Goal: Task Accomplishment & Management: Manage account settings

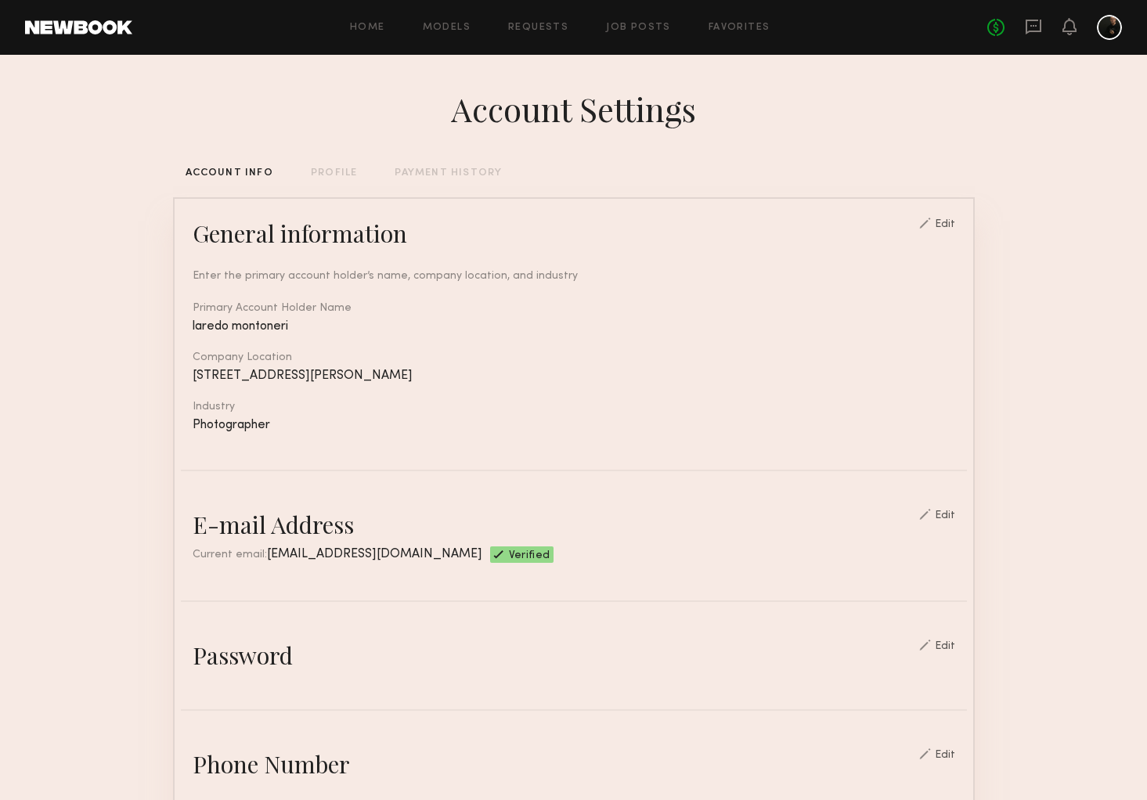
click at [1111, 27] on div at bounding box center [1109, 27] width 25 height 25
click at [1068, 147] on section "Account Settings ACCOUNT INFO PROFILE PAYMENT HISTORY General information Edit …" at bounding box center [573, 761] width 1147 height 1412
click at [1114, 26] on div at bounding box center [1109, 27] width 25 height 25
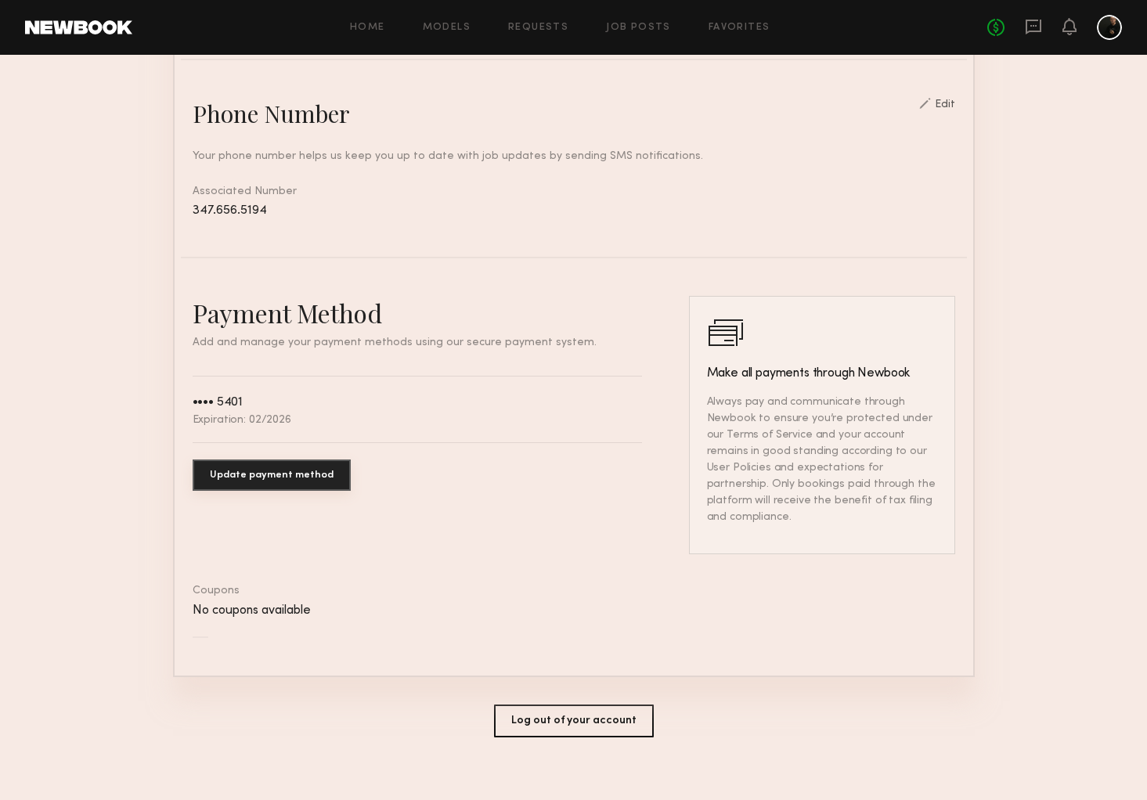
scroll to position [650, 0]
click at [564, 706] on button "Log out of your account" at bounding box center [574, 722] width 160 height 33
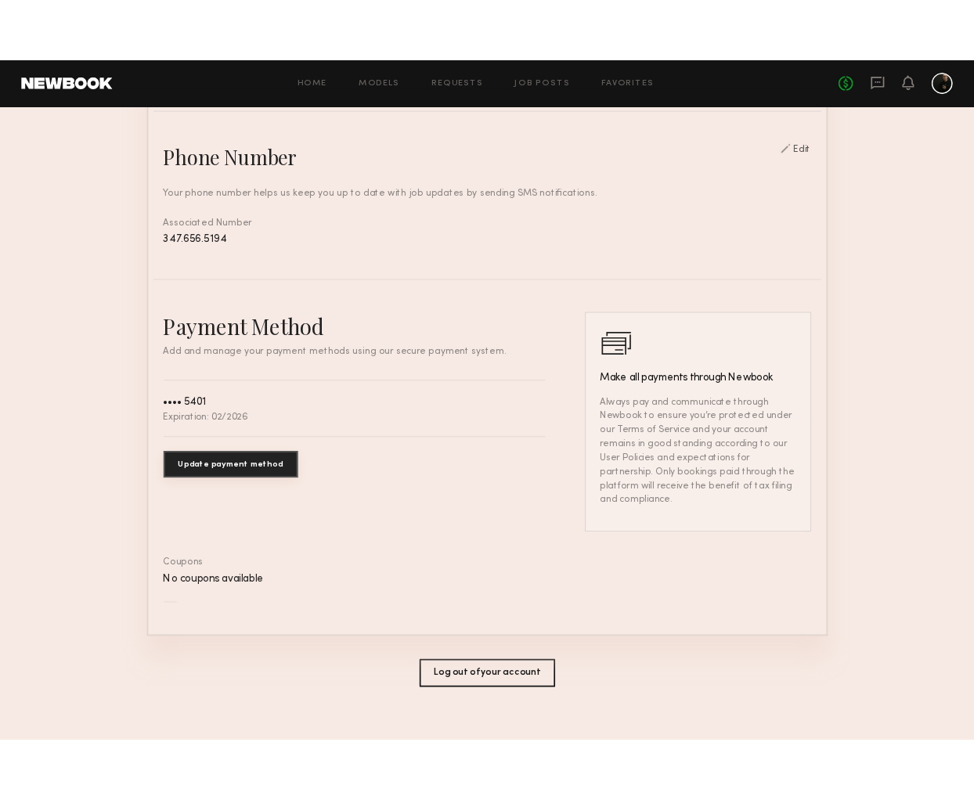
scroll to position [0, 0]
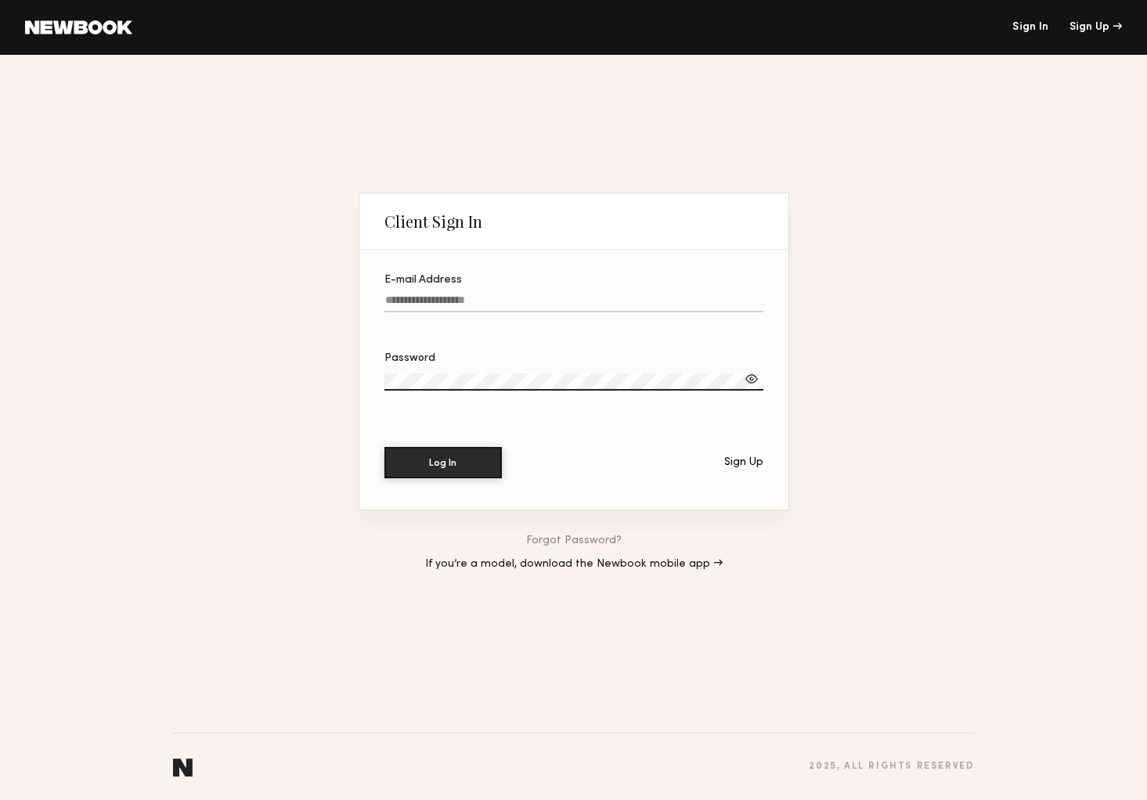
click at [847, 337] on div "Client Sign In E-mail Address Password Log In Sign Up Forgot Password? If you’r…" at bounding box center [573, 427] width 1147 height 745
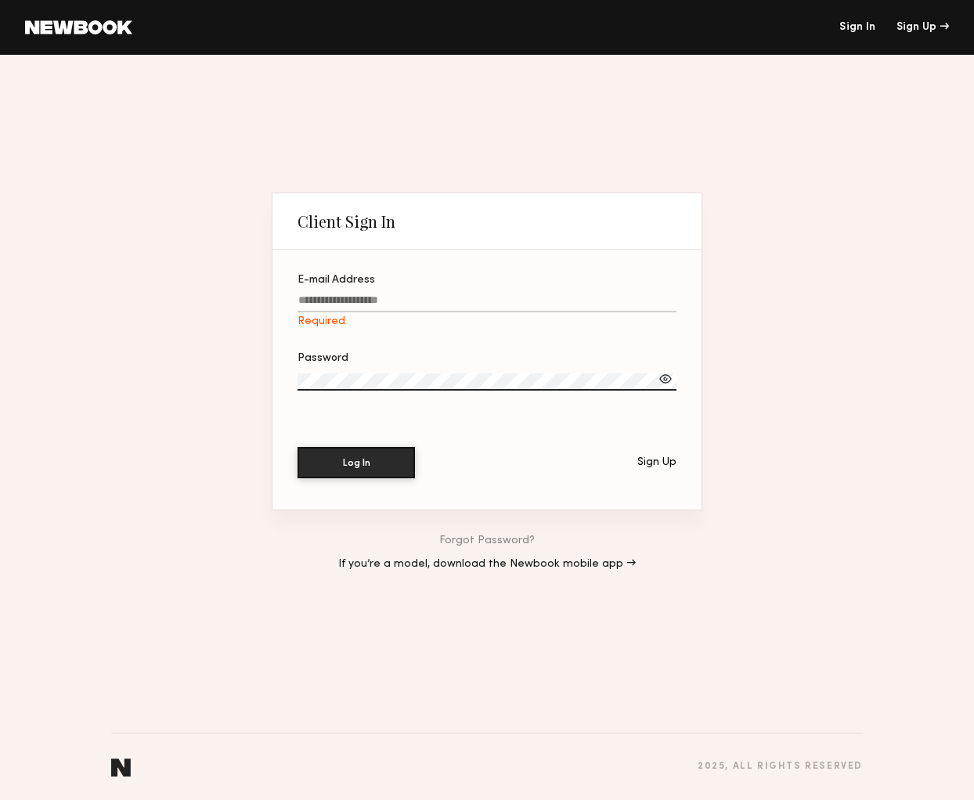
click at [383, 298] on input "E-mail Address Required" at bounding box center [487, 303] width 379 height 18
type input "**********"
click at [357, 458] on button "Log In" at bounding box center [356, 461] width 117 height 31
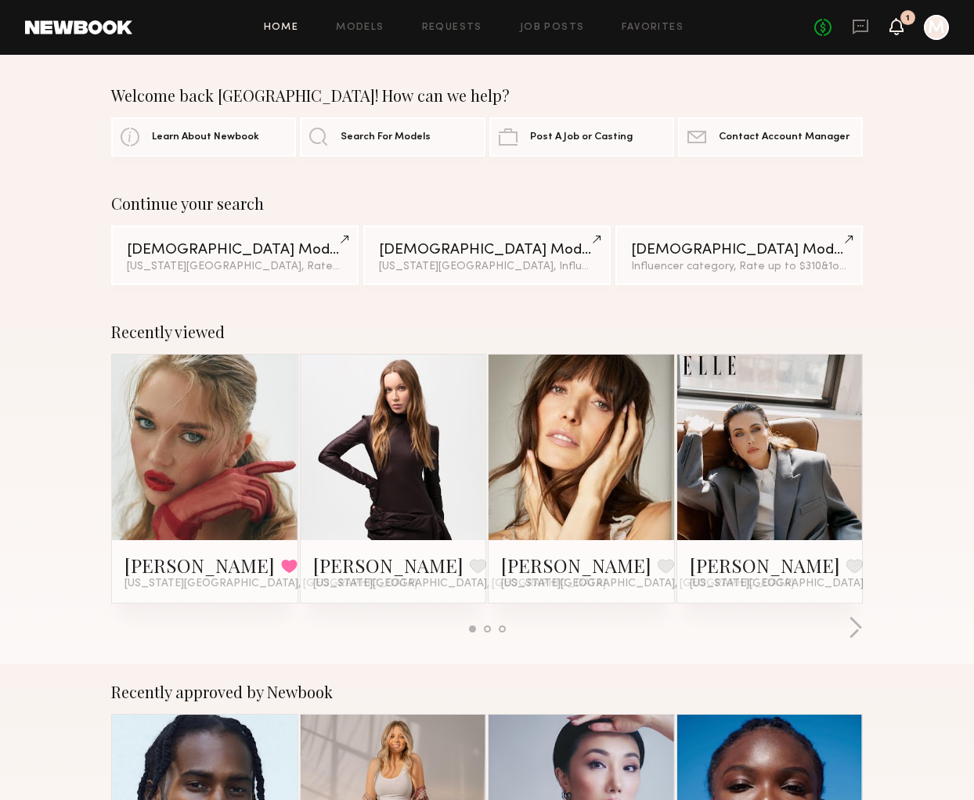
click at [897, 24] on icon at bounding box center [896, 25] width 13 height 11
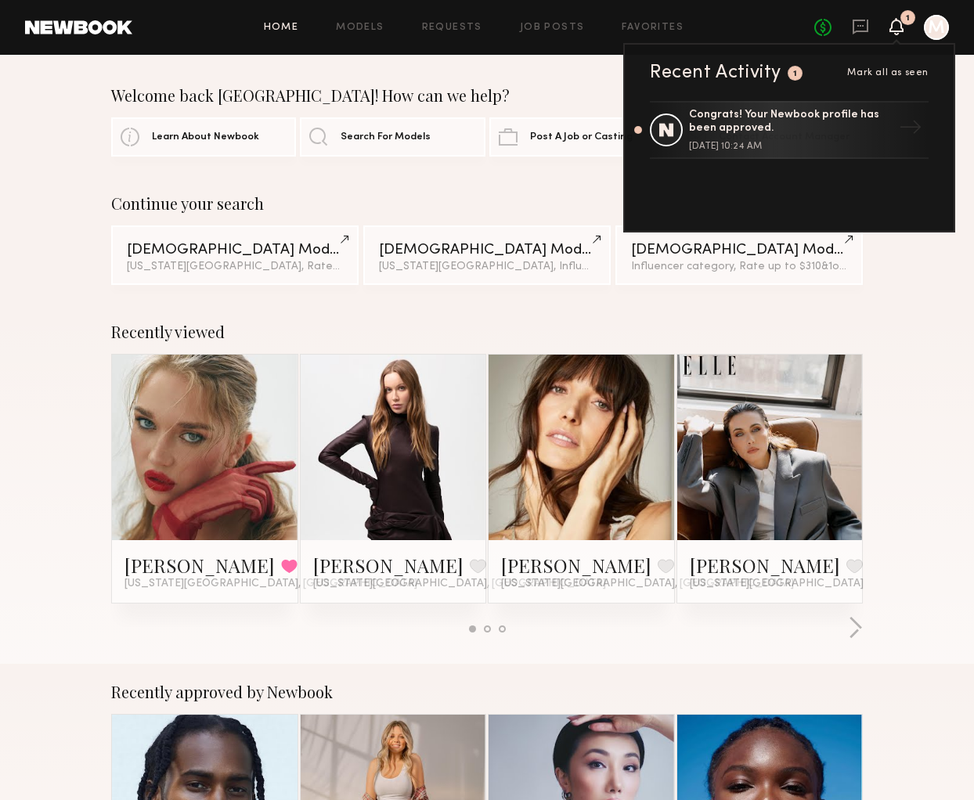
click at [911, 333] on div "Recently viewed [PERSON_NAME] Favorited [US_STATE][GEOGRAPHIC_DATA], [GEOGRAPHI…" at bounding box center [487, 484] width 974 height 360
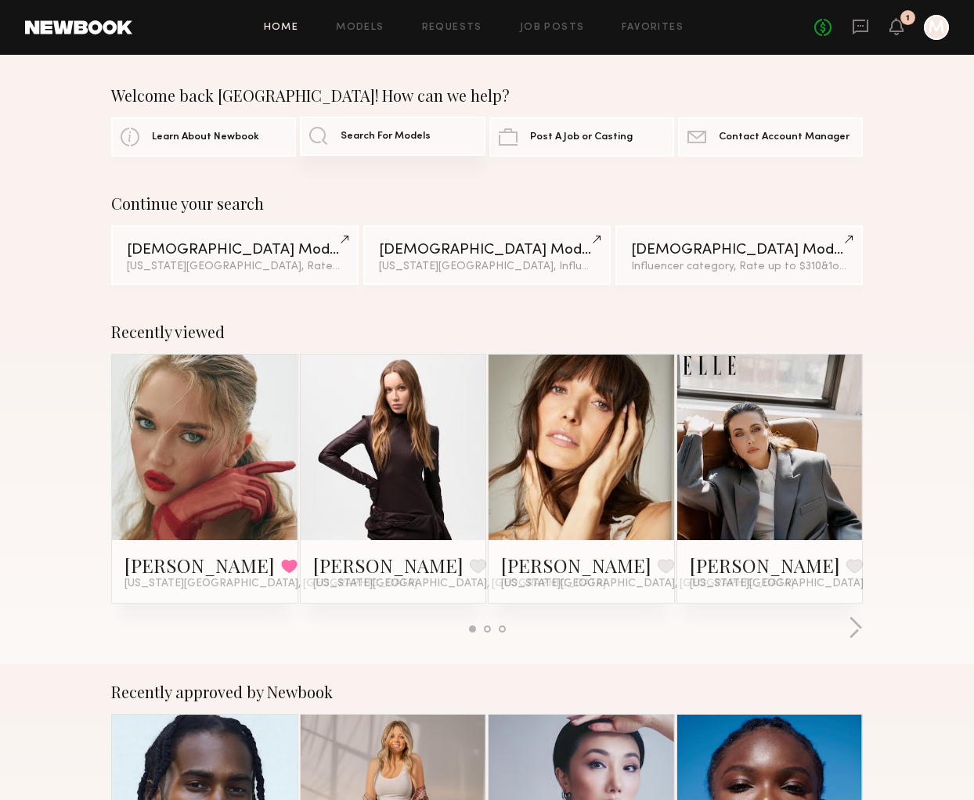
click at [363, 136] on span "Search For Models" at bounding box center [386, 137] width 90 height 10
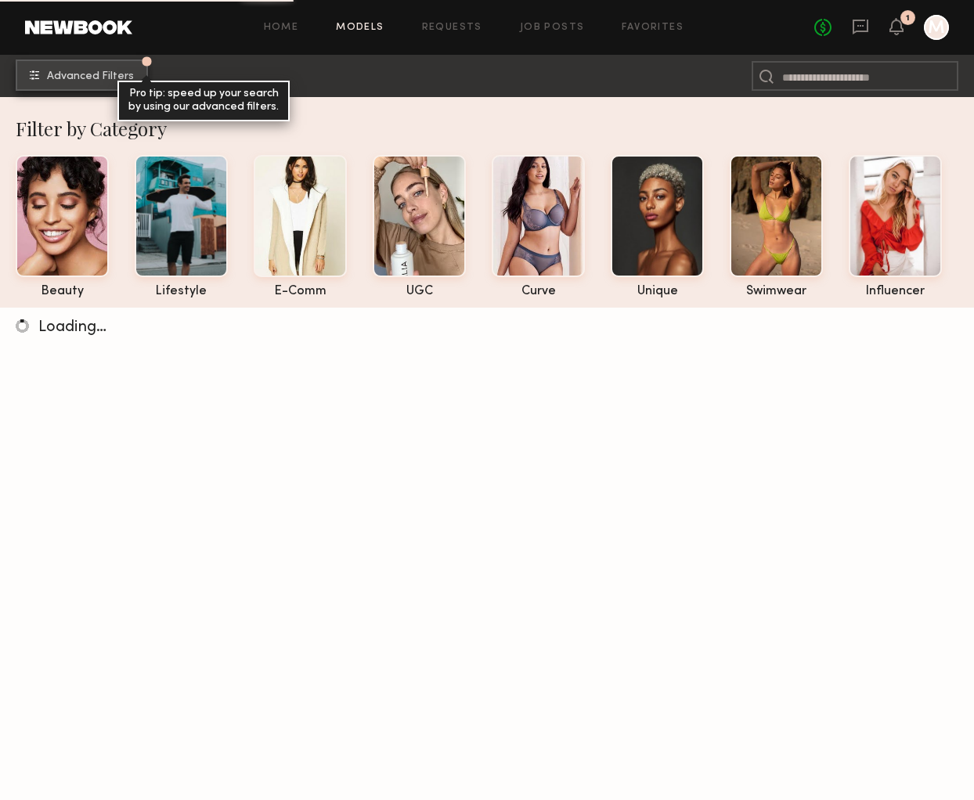
click at [103, 69] on button "Advanced Filters Pro tip: speed up your search by using our advanced filters." at bounding box center [82, 75] width 132 height 31
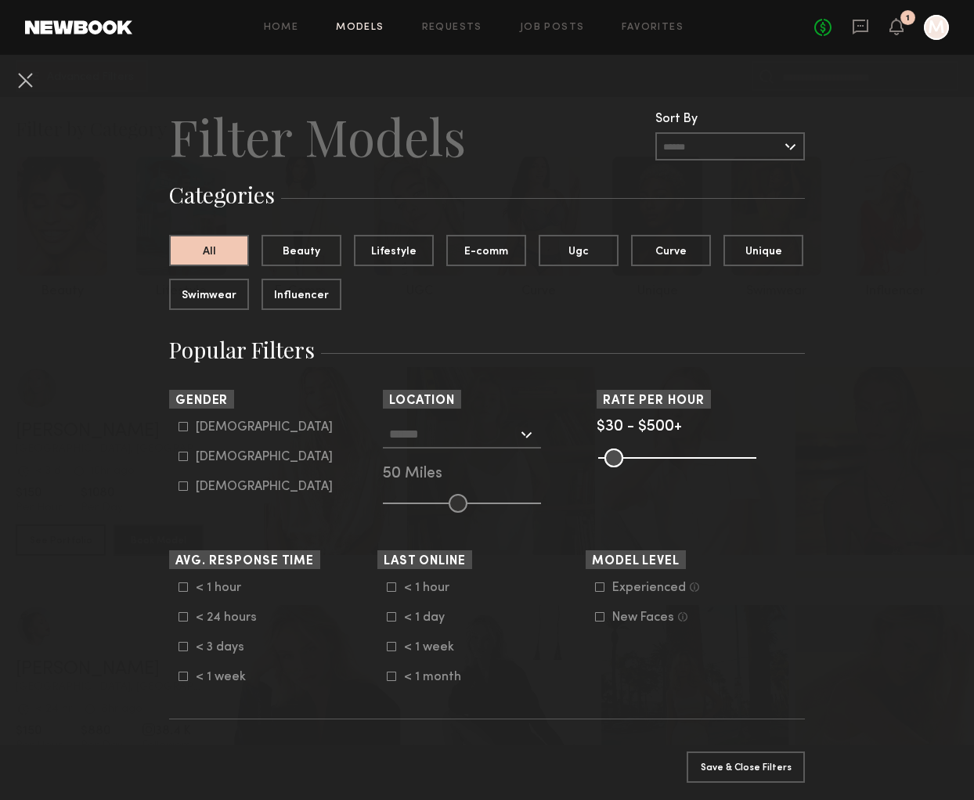
click at [708, 145] on input "text" at bounding box center [730, 146] width 150 height 28
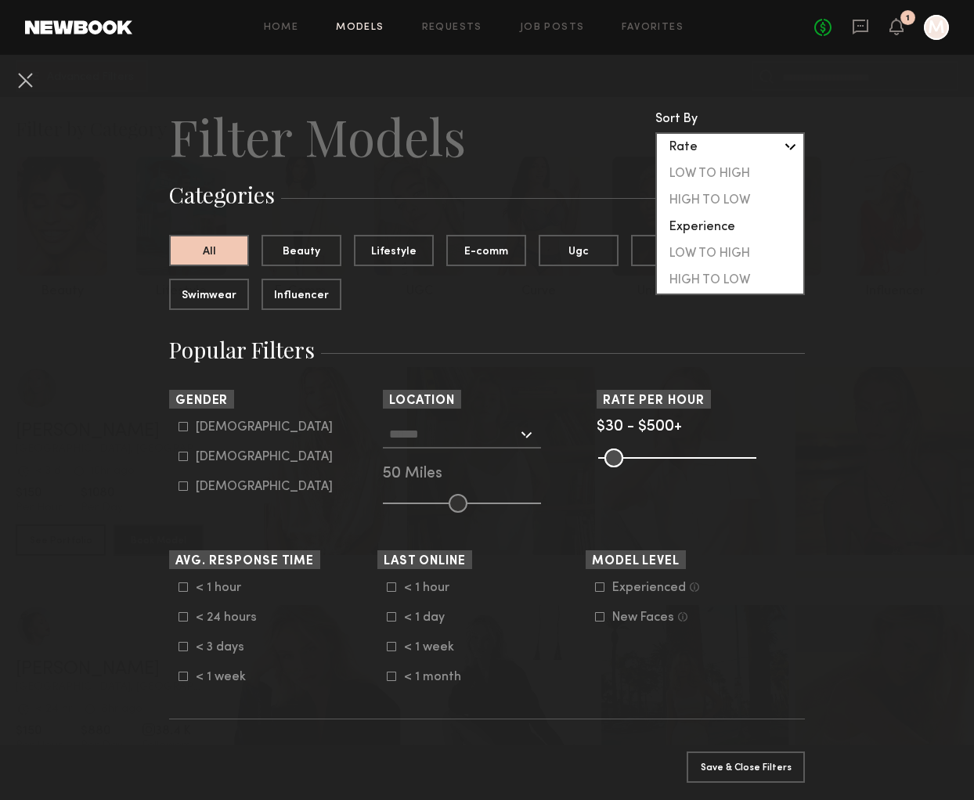
click at [562, 146] on header "Filter Models Sort By Clear Rate LOW TO HIGH HIGH TO LOW Experience LOW TO HIGH…" at bounding box center [487, 136] width 636 height 63
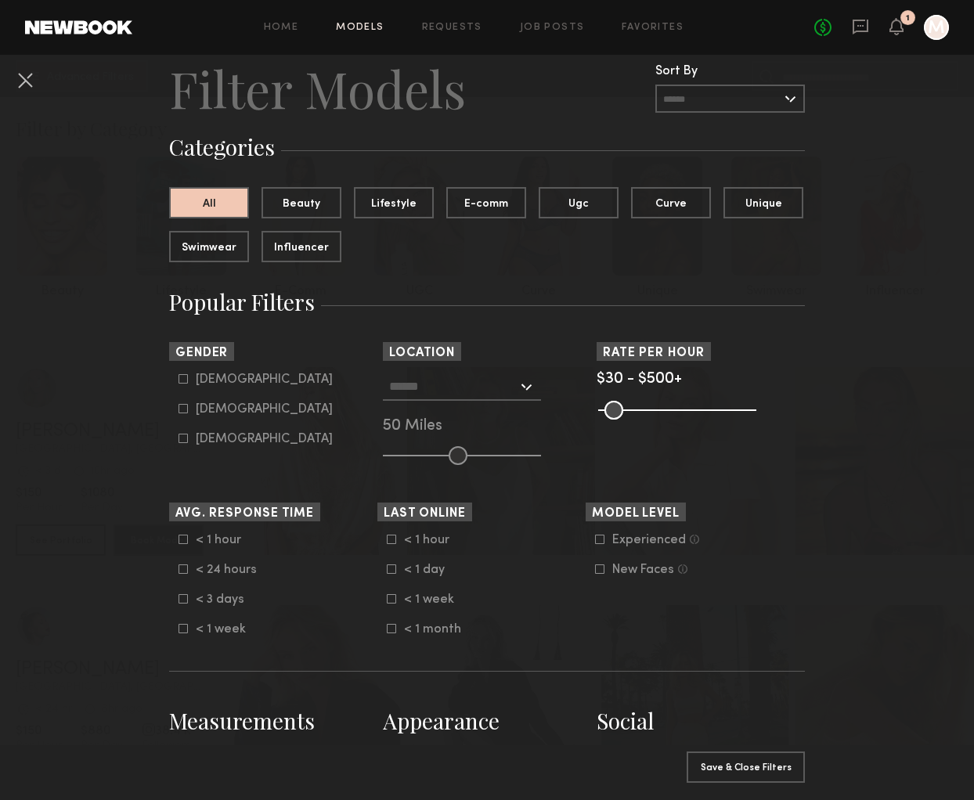
scroll to position [62, 0]
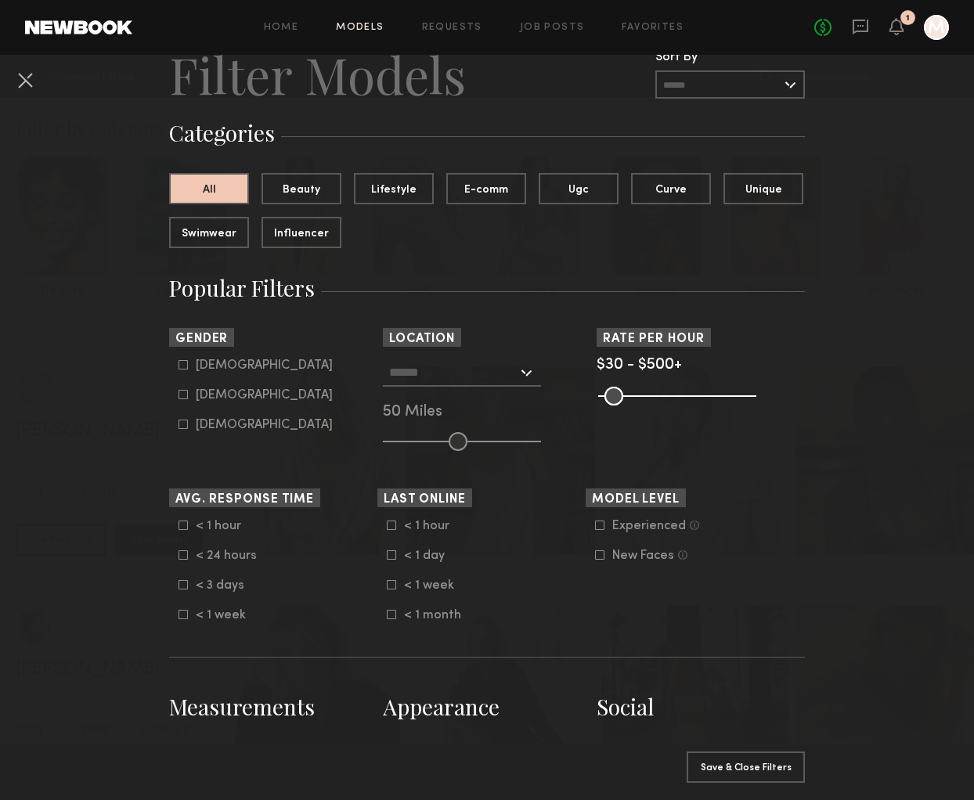
click at [182, 395] on icon at bounding box center [183, 394] width 9 height 9
type input "**"
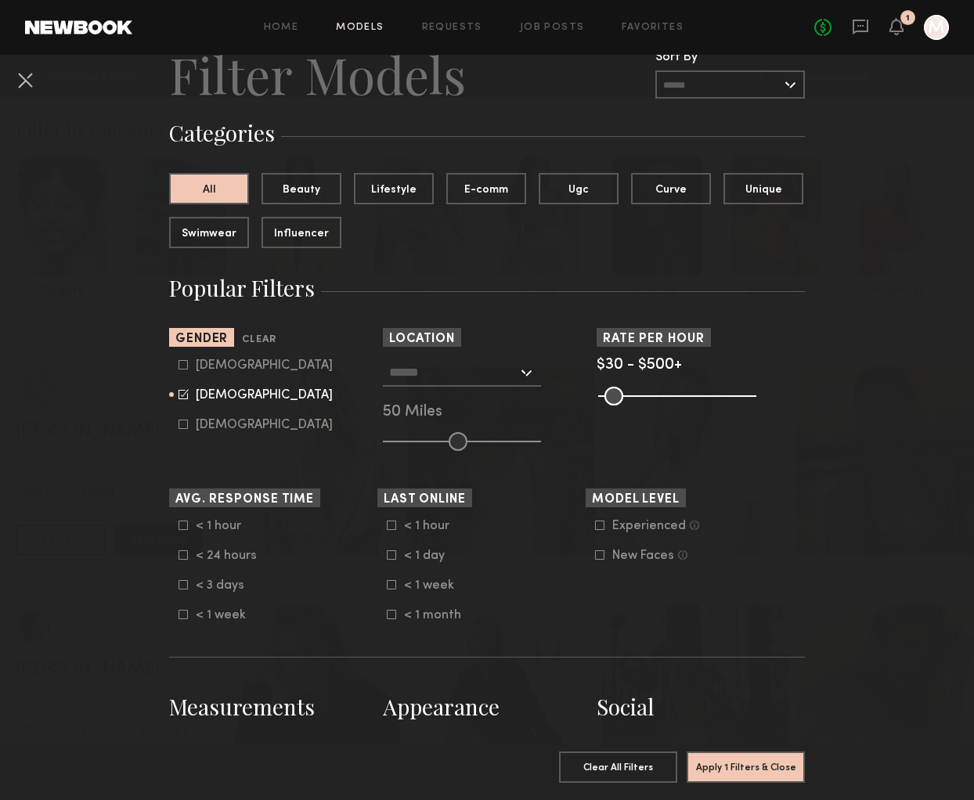
click at [491, 374] on input "text" at bounding box center [453, 372] width 128 height 27
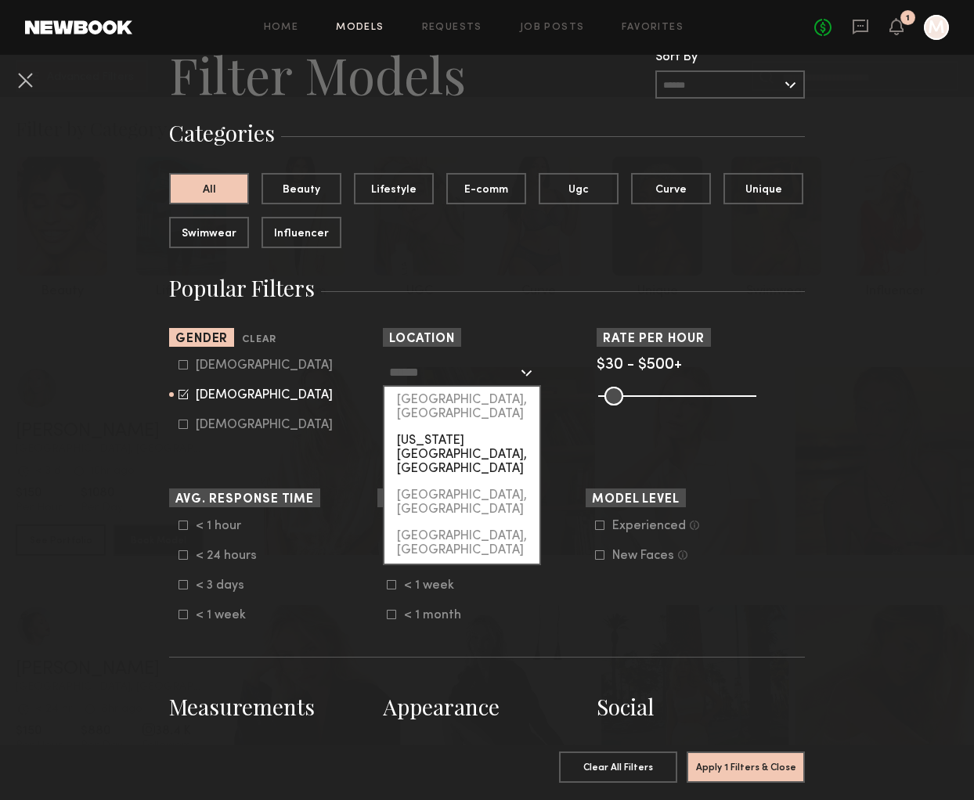
click at [485, 428] on div "[US_STATE][GEOGRAPHIC_DATA], [GEOGRAPHIC_DATA]" at bounding box center [461, 455] width 155 height 55
type input "**********"
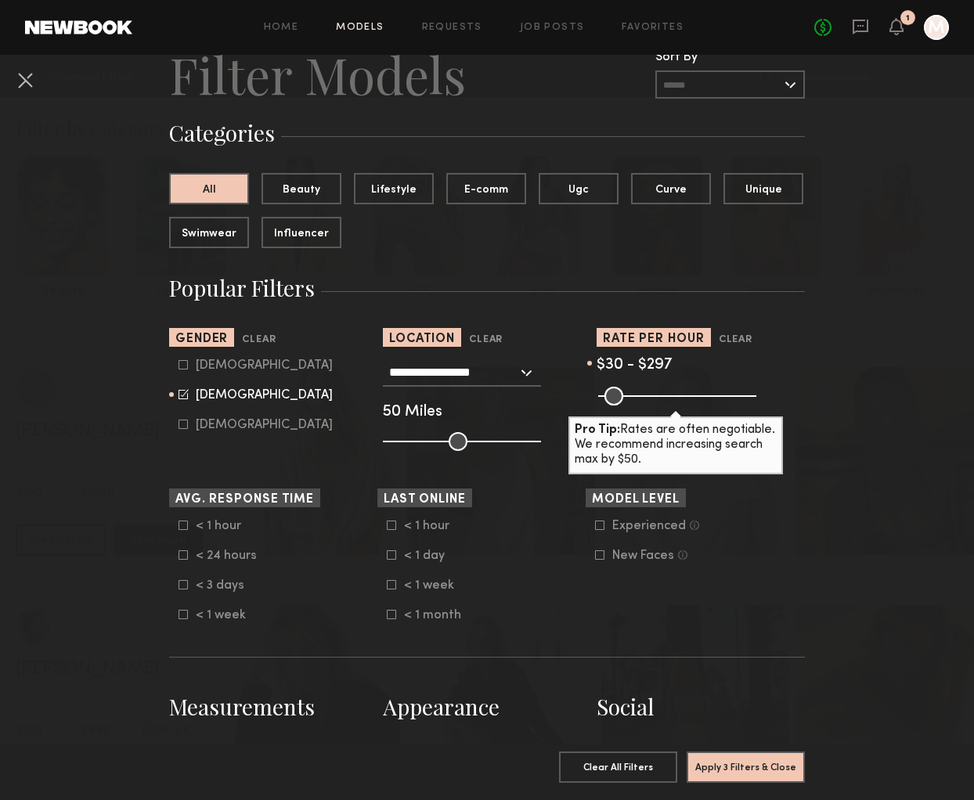
drag, startPoint x: 745, startPoint y: 397, endPoint x: 687, endPoint y: 395, distance: 58.0
type input "***"
click at [687, 395] on input "range" at bounding box center [677, 396] width 158 height 19
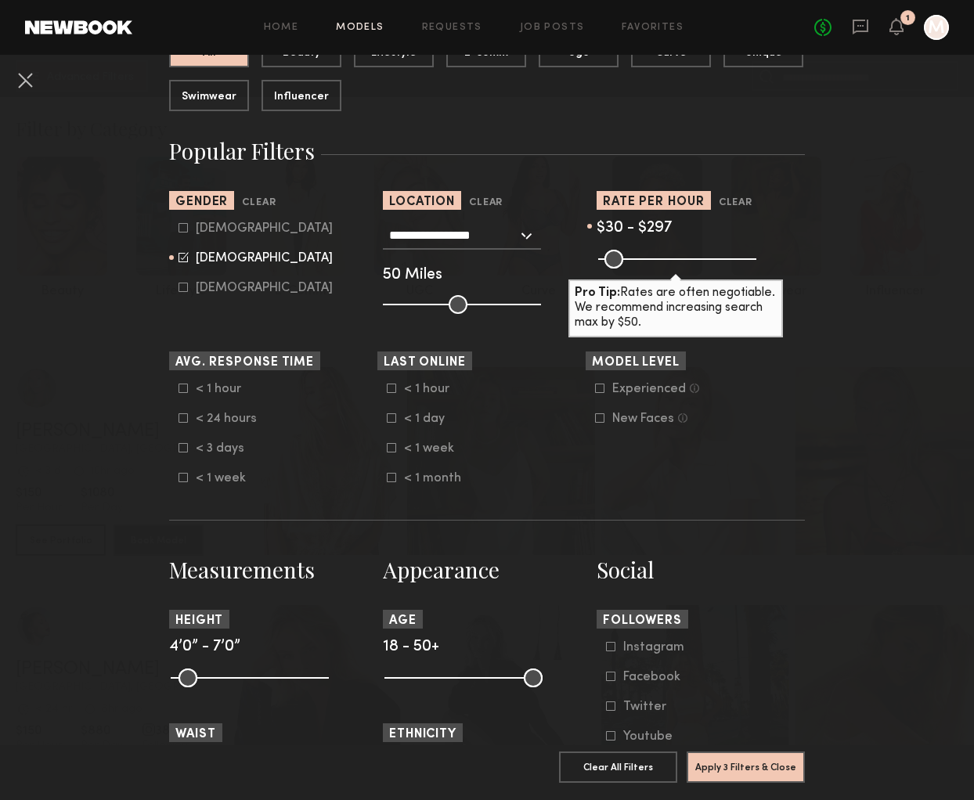
scroll to position [221, 0]
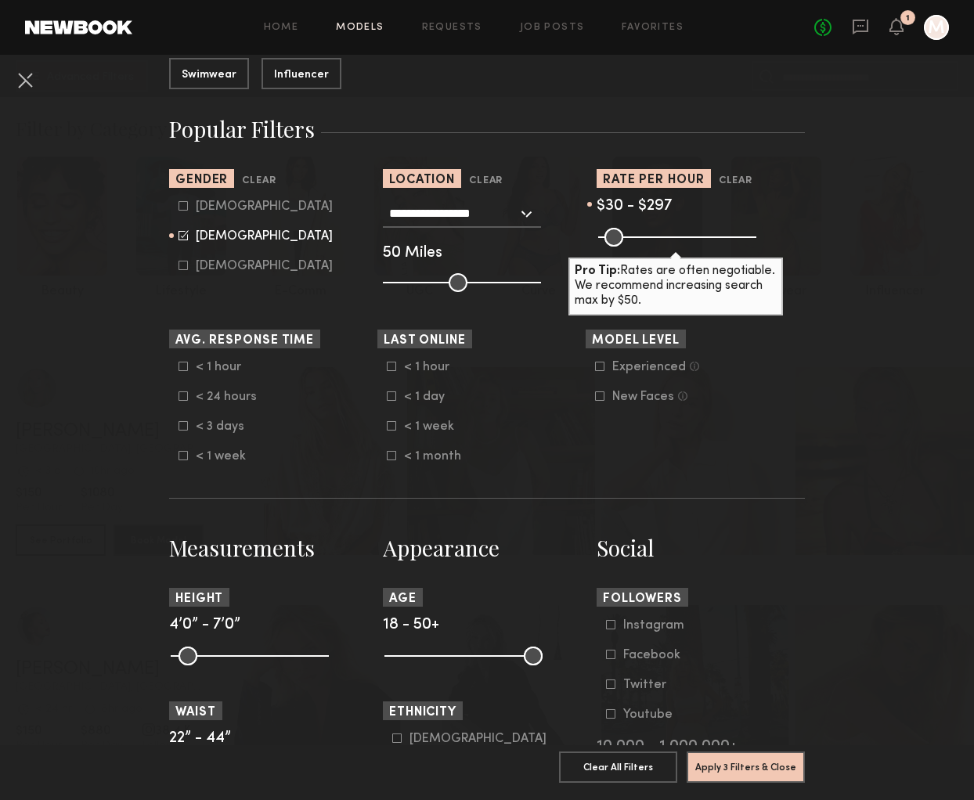
click at [85, 489] on nb-browse-filters "**********" at bounding box center [487, 692] width 974 height 1717
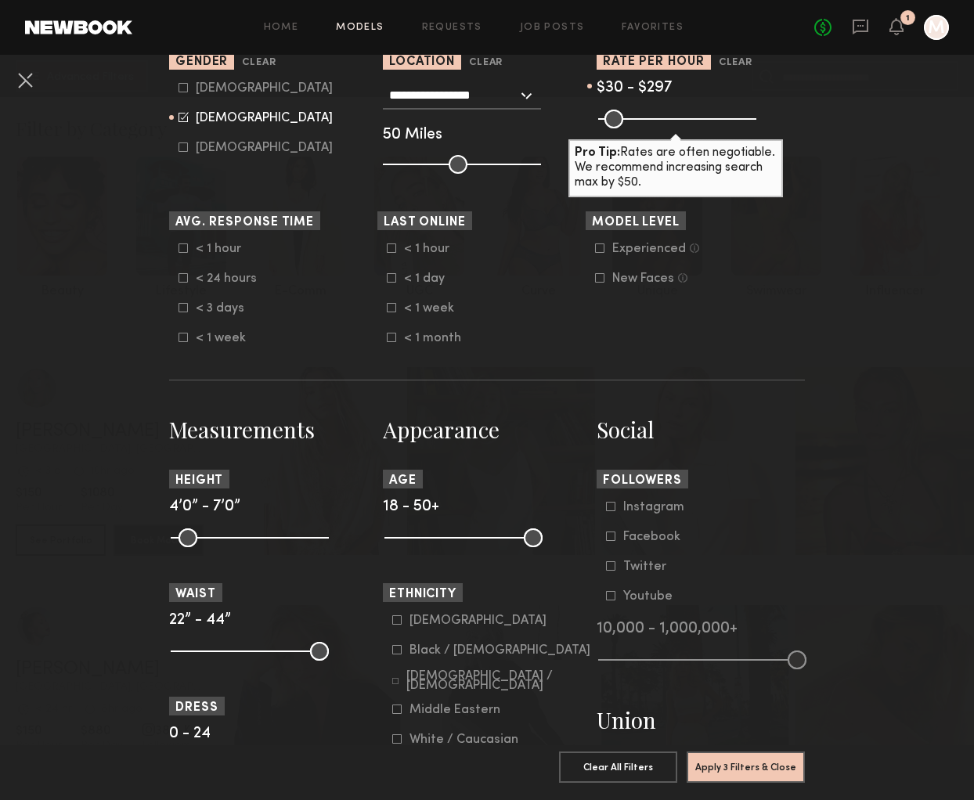
scroll to position [344, 0]
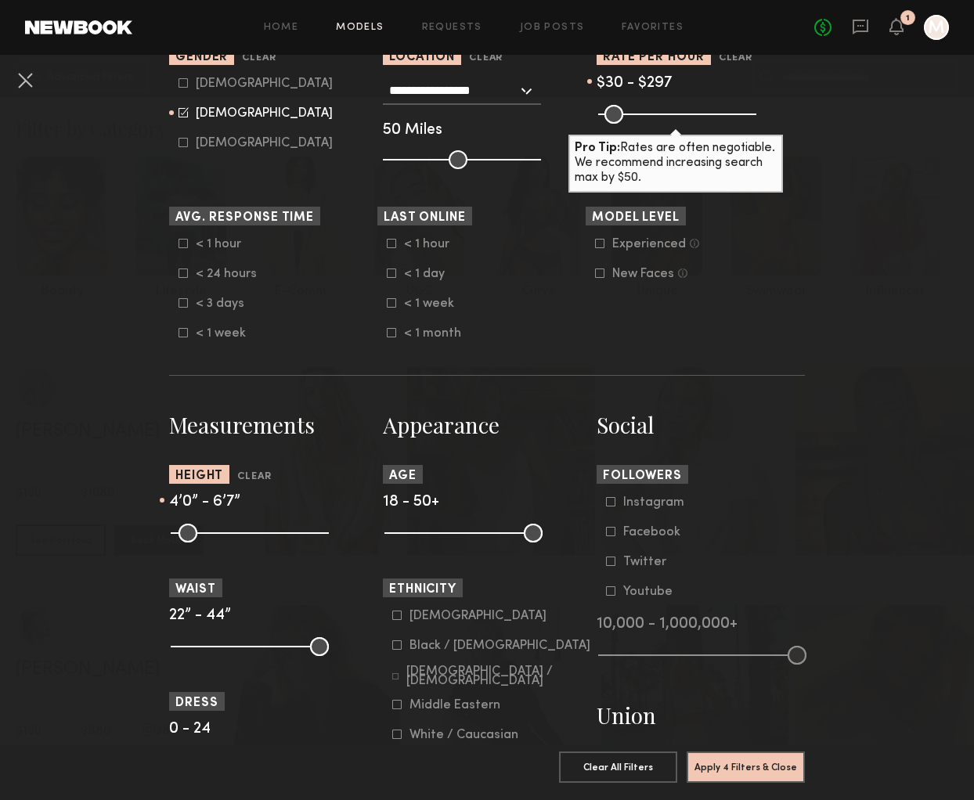
drag, startPoint x: 321, startPoint y: 535, endPoint x: 301, endPoint y: 535, distance: 20.4
type input "**"
click at [301, 535] on input "range" at bounding box center [250, 533] width 158 height 19
drag, startPoint x: 181, startPoint y: 534, endPoint x: 258, endPoint y: 531, distance: 76.8
type input "**"
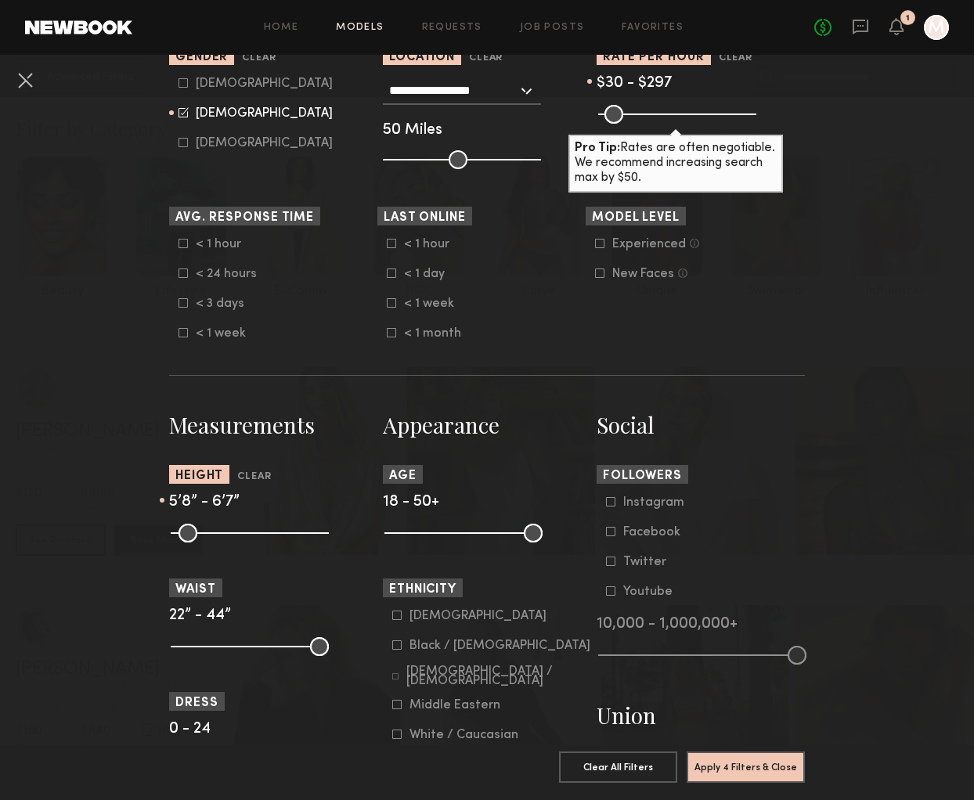
click at [258, 531] on input "range" at bounding box center [250, 533] width 158 height 19
drag, startPoint x: 533, startPoint y: 532, endPoint x: 441, endPoint y: 525, distance: 92.6
type input "**"
click at [441, 525] on input "range" at bounding box center [463, 533] width 158 height 19
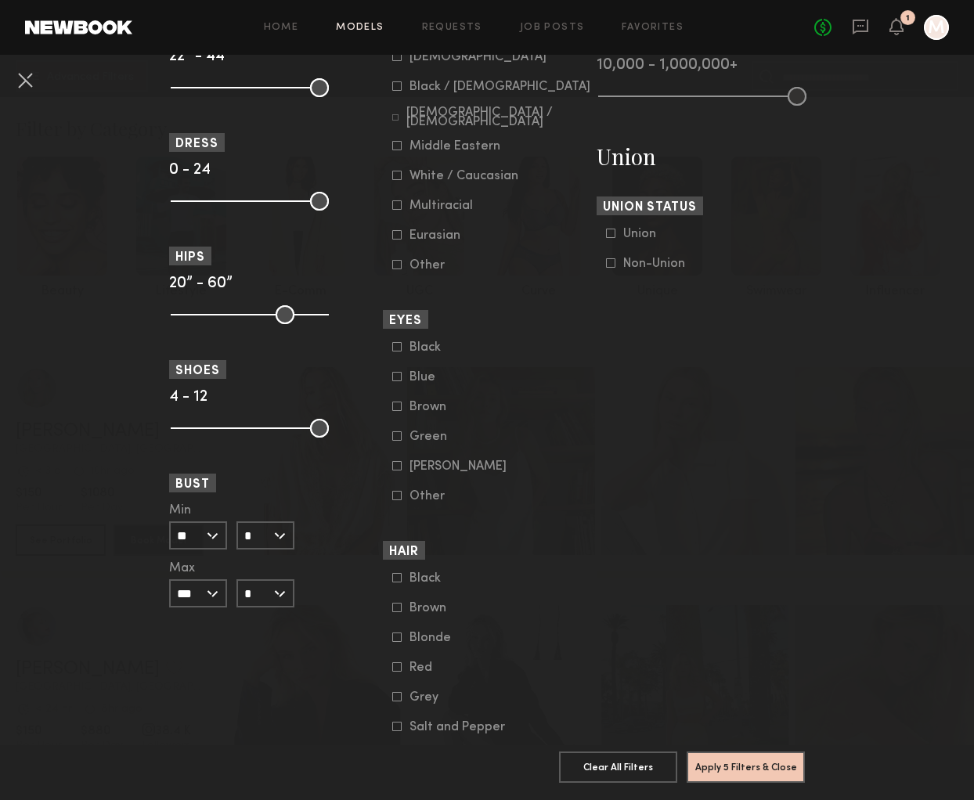
scroll to position [928, 0]
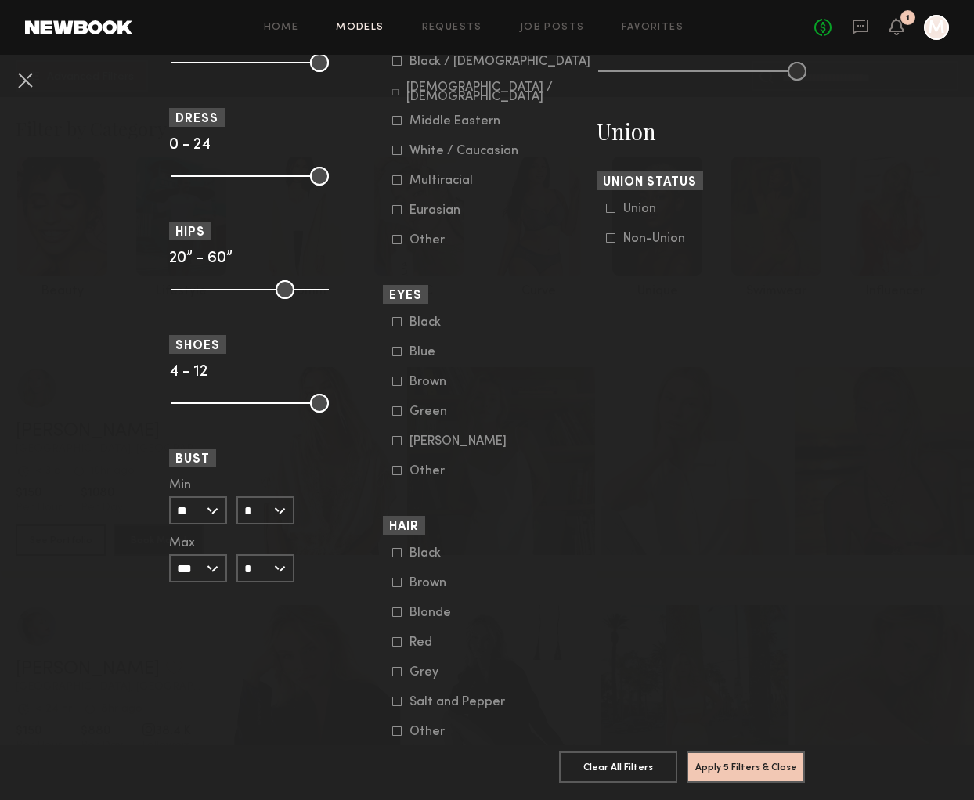
click at [609, 236] on icon at bounding box center [610, 237] width 9 height 9
click at [753, 763] on button "Apply 6 Filters & Close" at bounding box center [746, 766] width 118 height 31
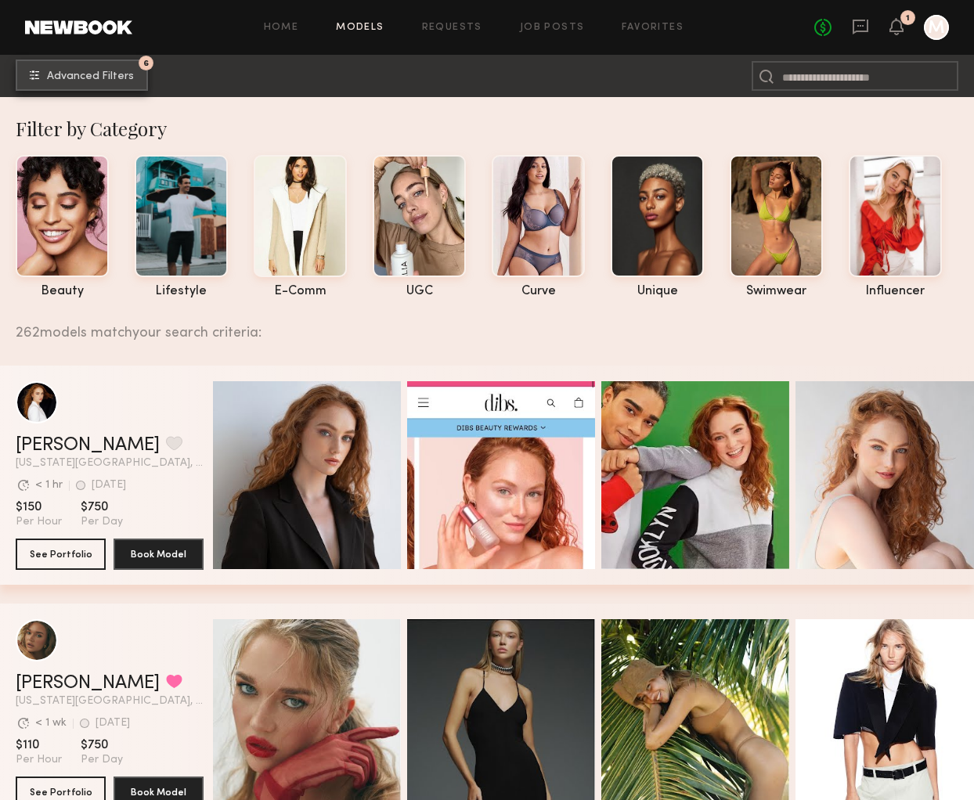
click at [81, 67] on button "6 Advanced Filters" at bounding box center [82, 75] width 132 height 31
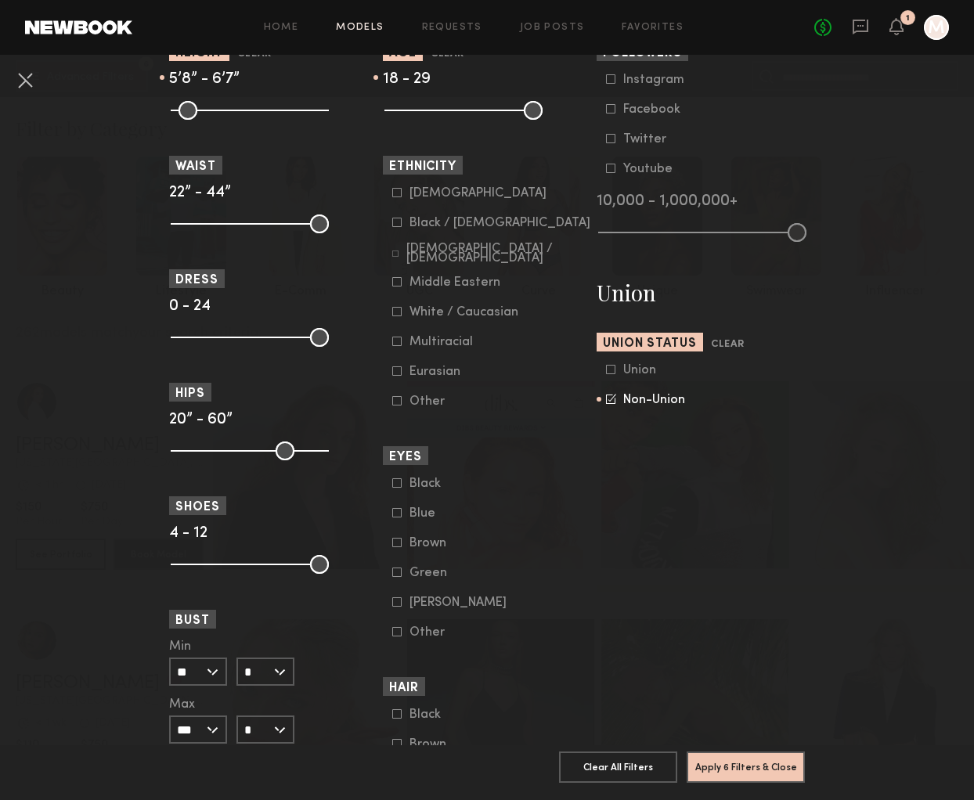
scroll to position [766, 0]
click at [398, 311] on icon at bounding box center [396, 312] width 9 height 9
click at [737, 772] on button "Apply 7 Filters & Close" at bounding box center [746, 766] width 118 height 31
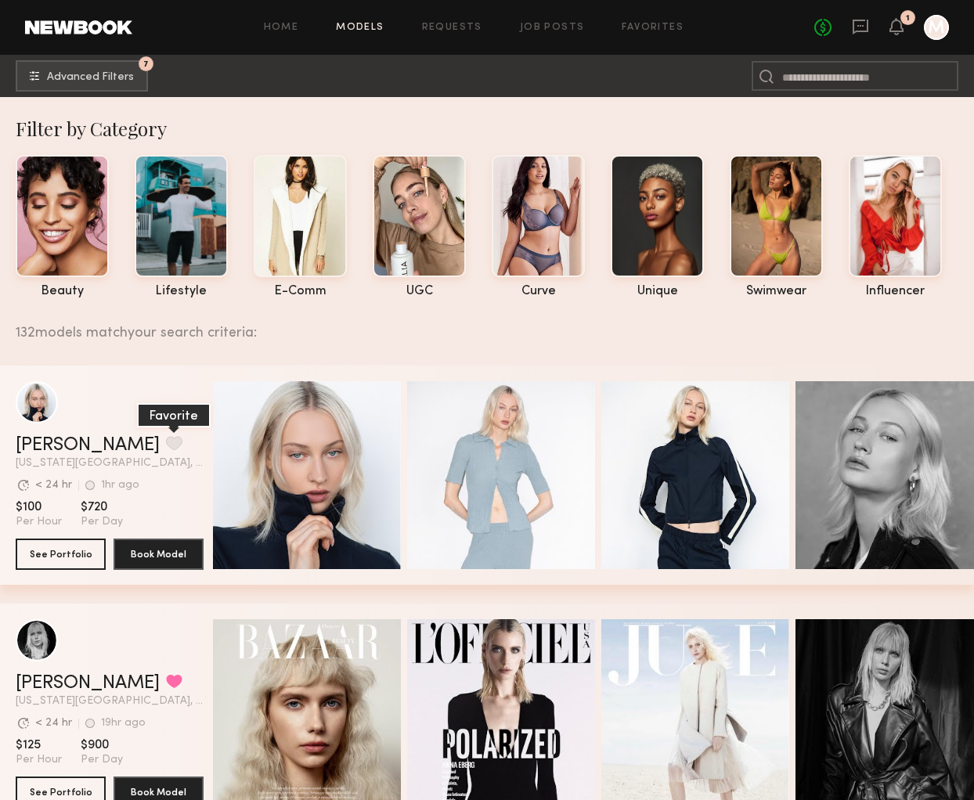
click at [166, 442] on button "grid" at bounding box center [174, 443] width 16 height 14
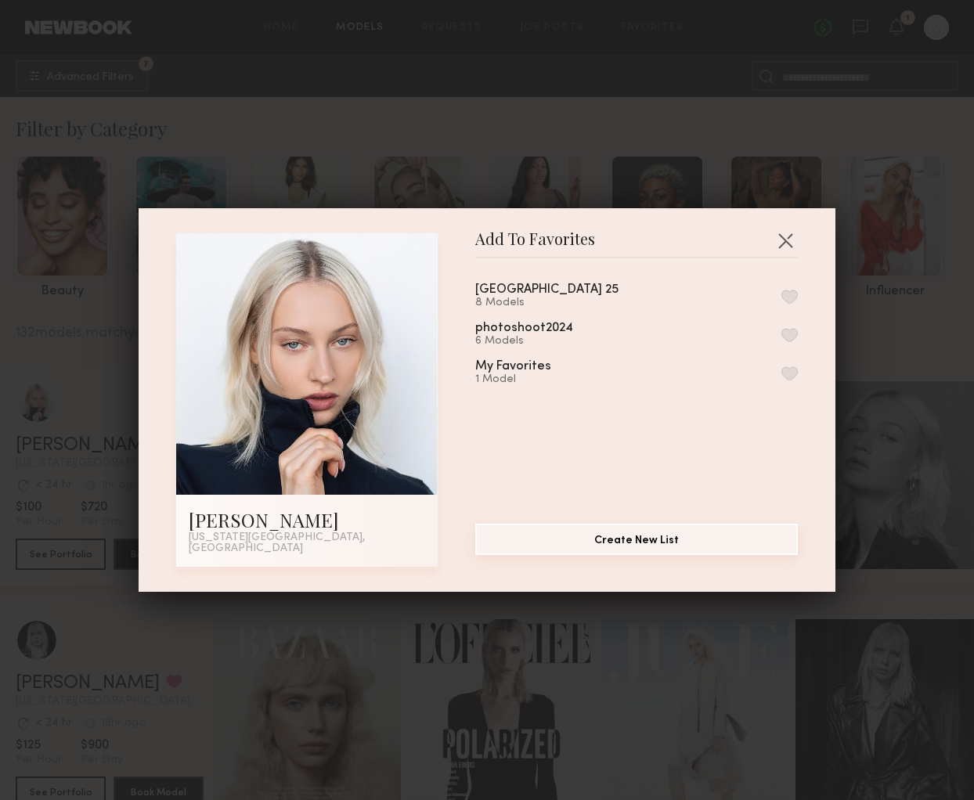
click at [648, 540] on button "Create New List" at bounding box center [636, 539] width 323 height 31
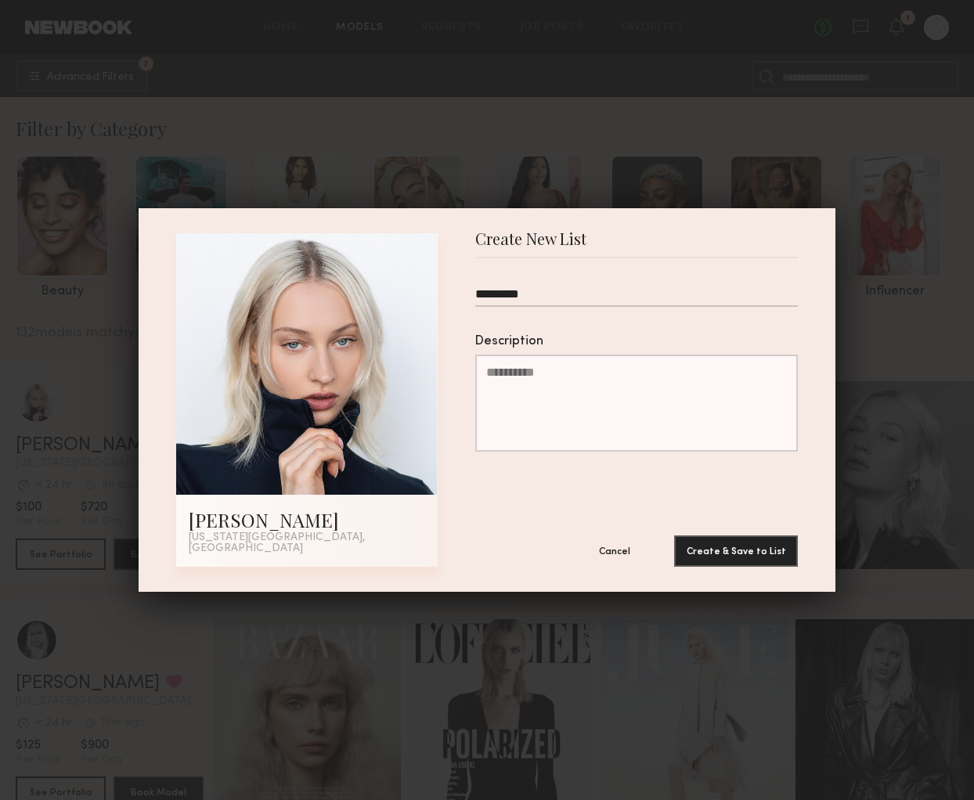
type input "*********"
click at [668, 518] on form "********* Description Cancel Create & Save to List" at bounding box center [636, 412] width 323 height 309
click at [726, 547] on button "Create & Save to List" at bounding box center [736, 550] width 124 height 31
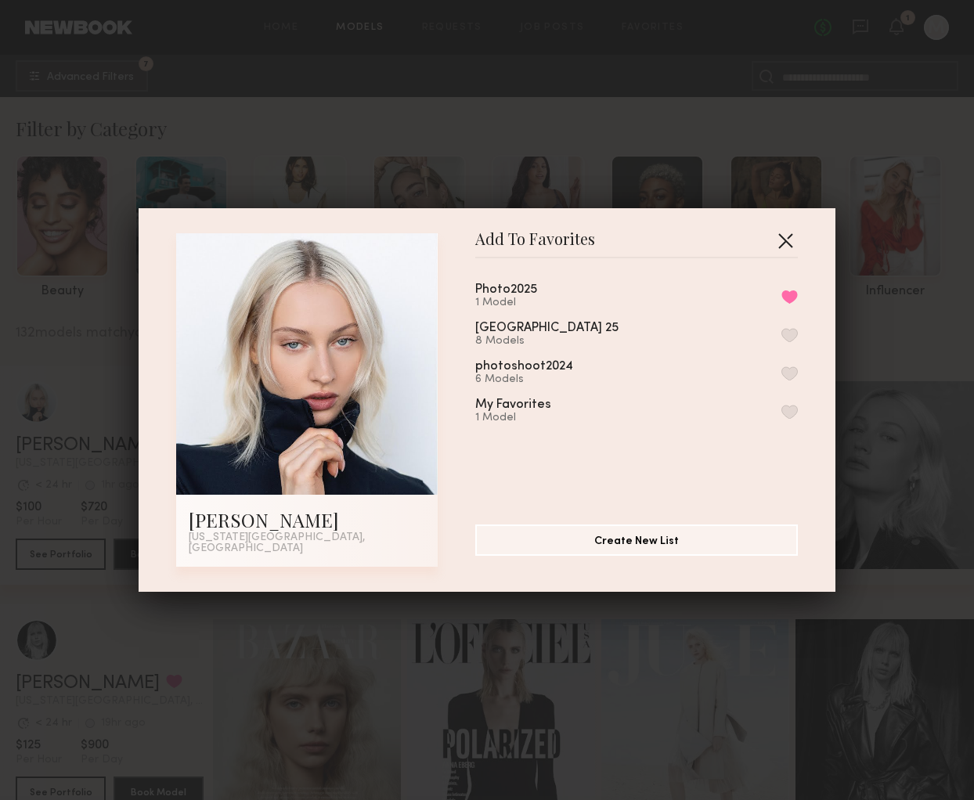
click at [789, 246] on button "button" at bounding box center [785, 240] width 25 height 25
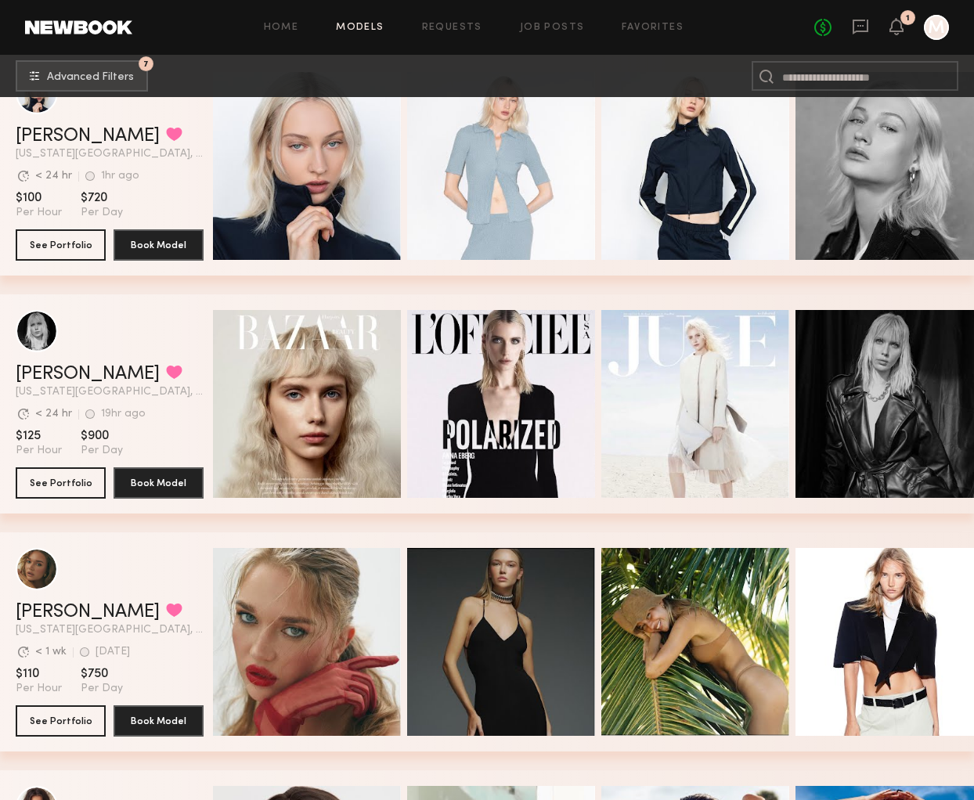
scroll to position [323, 0]
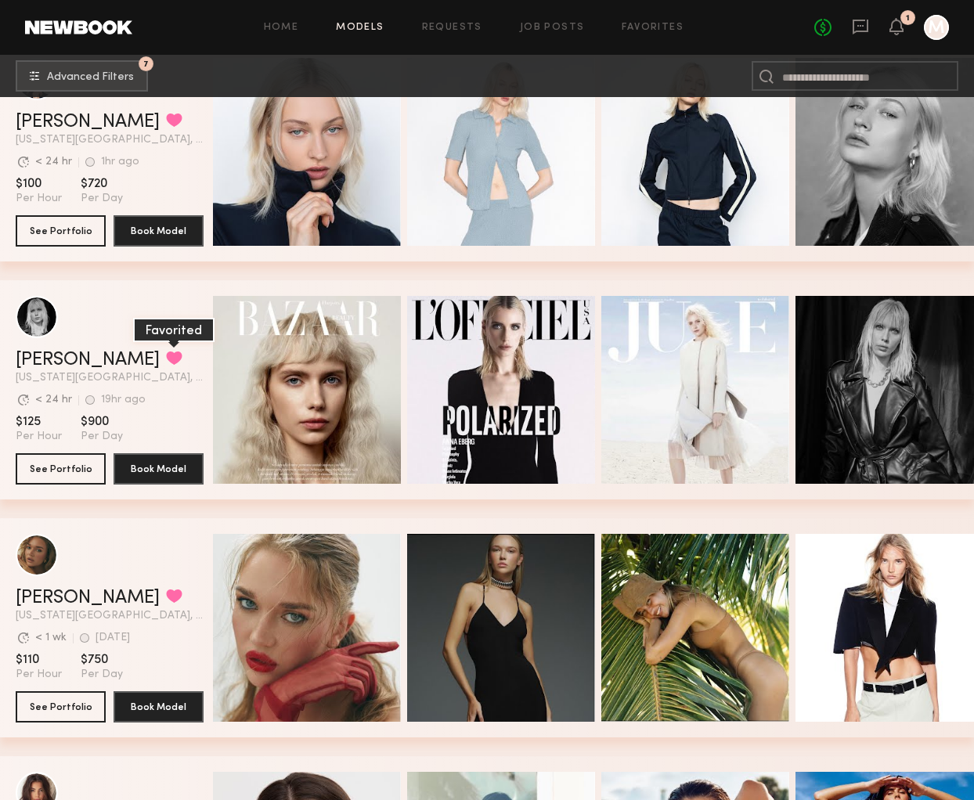
click at [166, 352] on button "grid" at bounding box center [174, 358] width 16 height 14
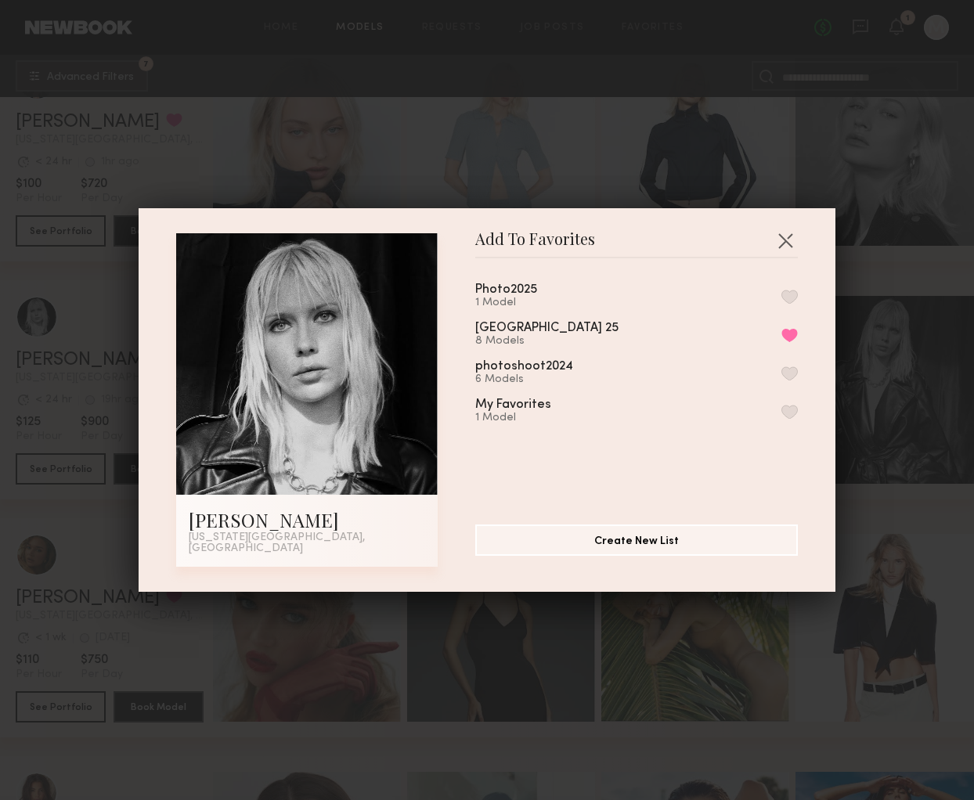
click at [789, 296] on button "button" at bounding box center [790, 297] width 16 height 14
click at [789, 299] on button "Remove from favorite list" at bounding box center [790, 297] width 16 height 14
click at [784, 242] on button "button" at bounding box center [785, 240] width 25 height 25
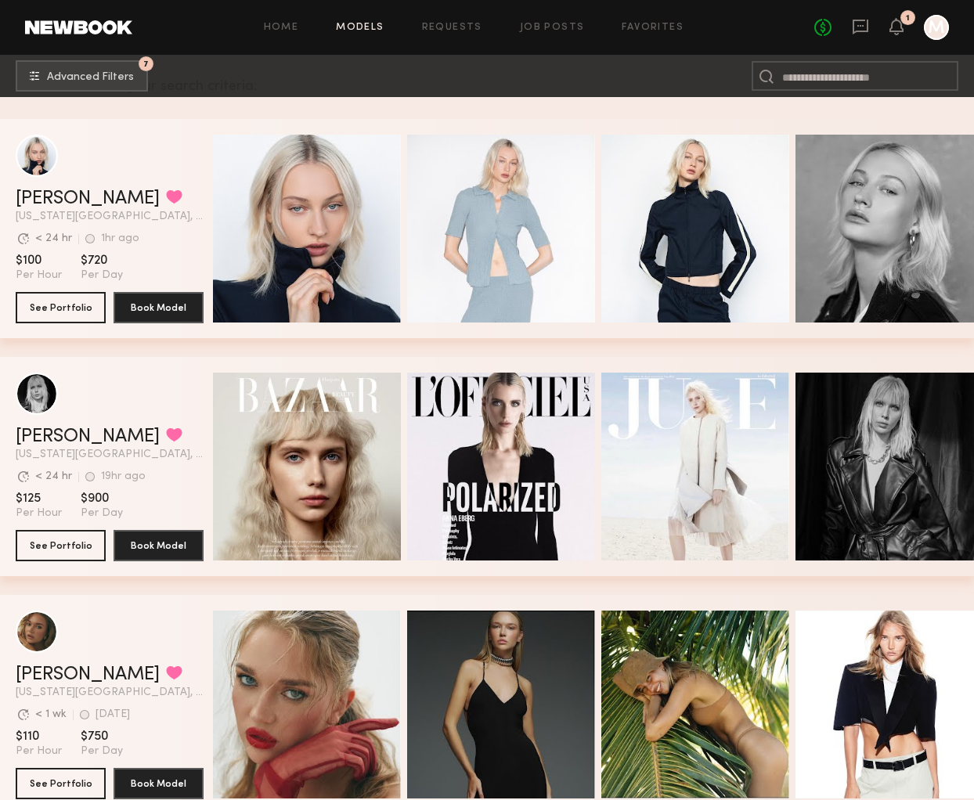
scroll to position [203, 0]
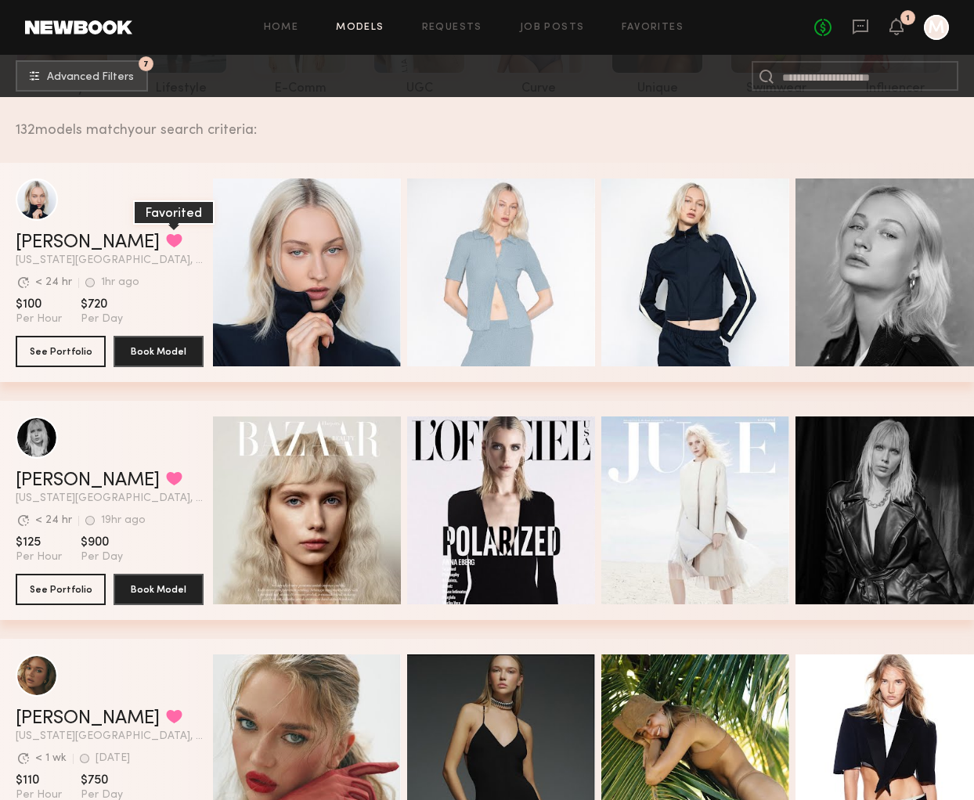
click at [166, 236] on button "grid" at bounding box center [174, 240] width 16 height 14
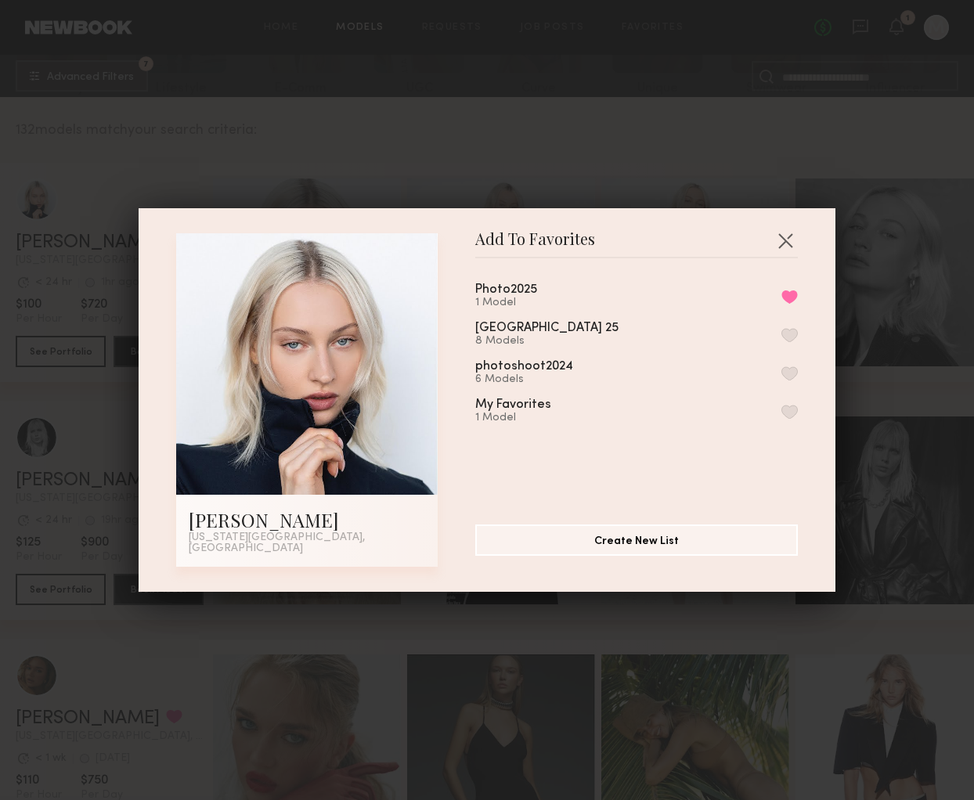
click at [792, 338] on button "button" at bounding box center [790, 335] width 16 height 14
click at [793, 303] on button "Remove from favorite list" at bounding box center [790, 297] width 16 height 14
click at [786, 244] on button "button" at bounding box center [785, 240] width 25 height 25
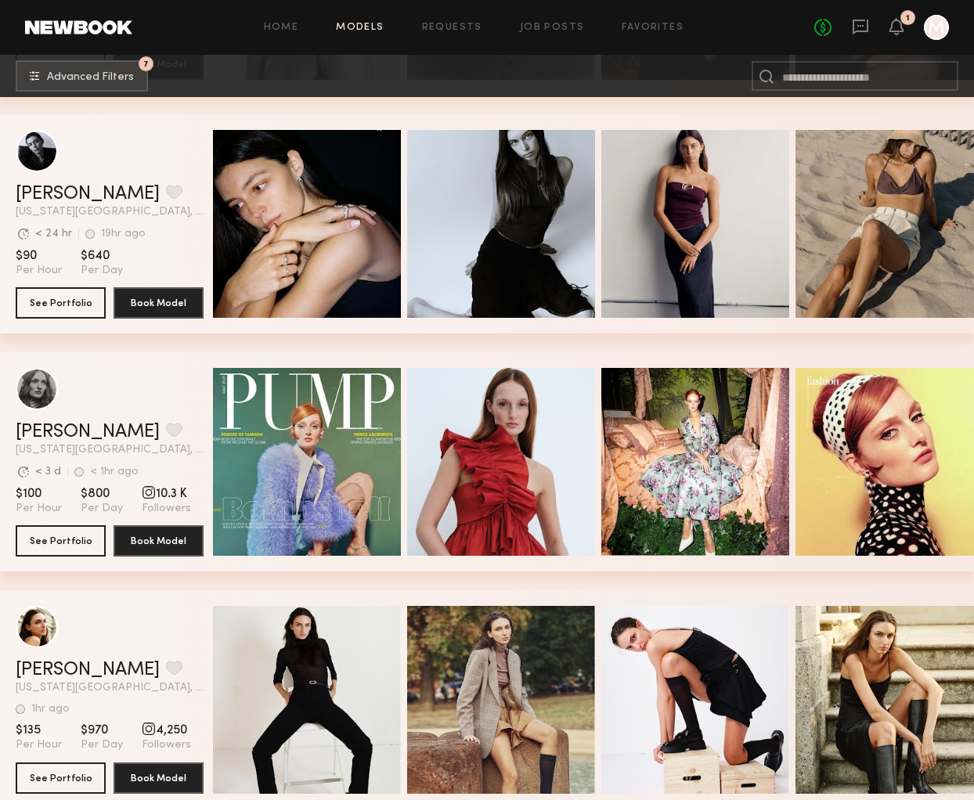
scroll to position [2395, 0]
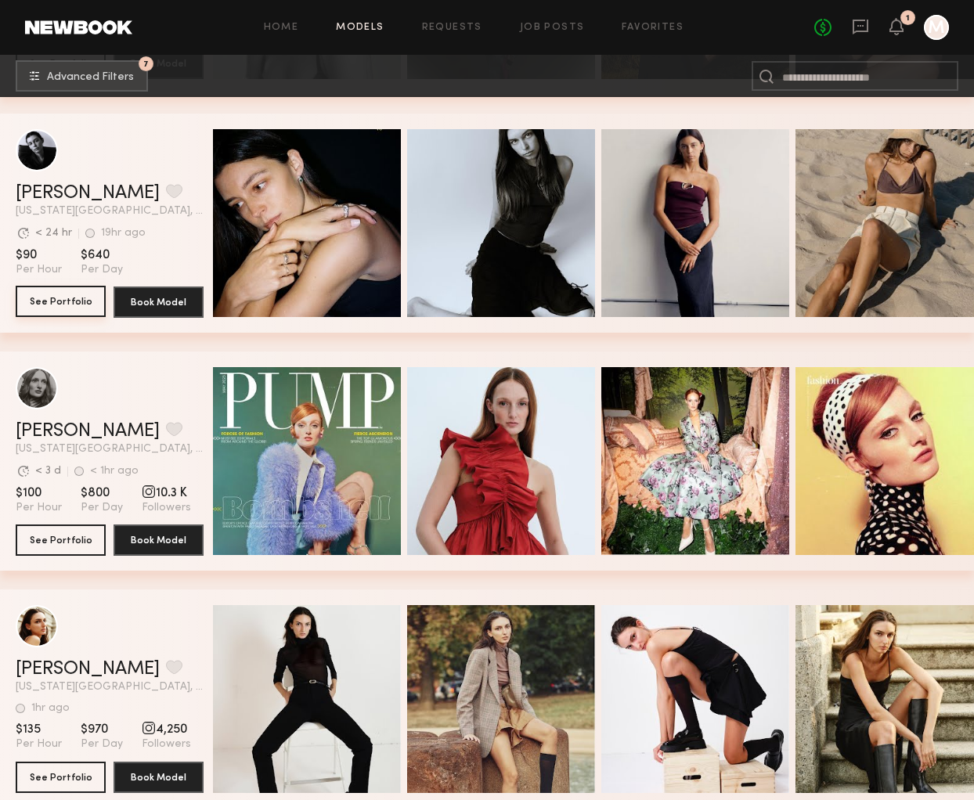
click at [61, 301] on button "See Portfolio" at bounding box center [61, 301] width 90 height 31
click at [166, 190] on button "grid" at bounding box center [174, 191] width 16 height 14
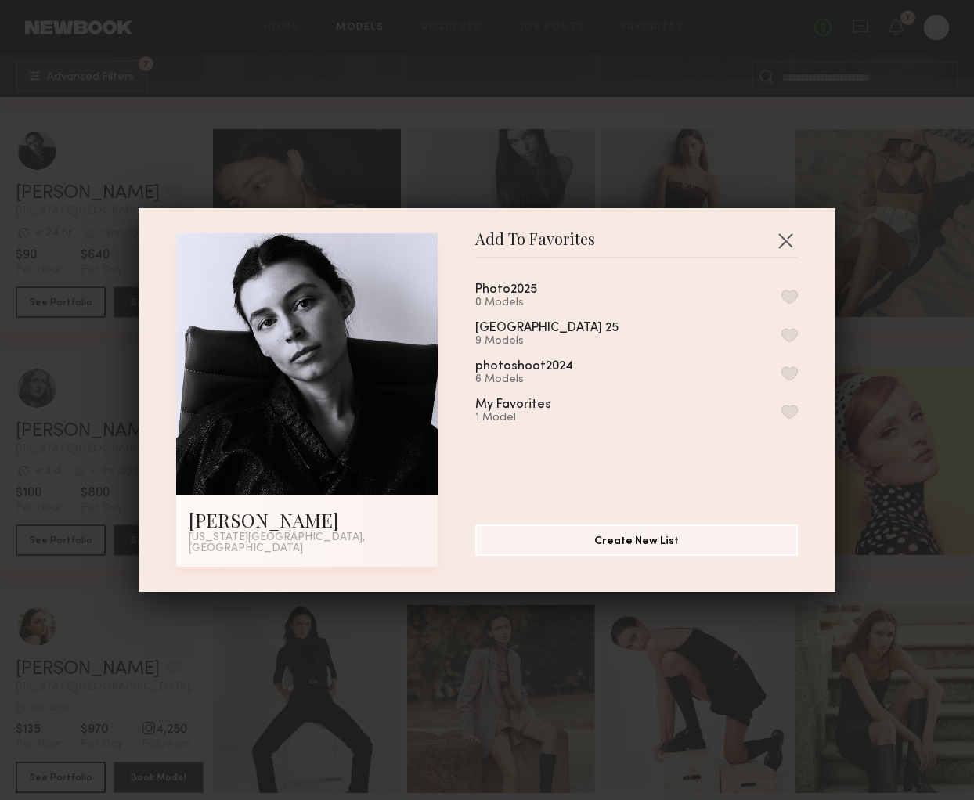
click at [566, 338] on div "long island 25 9 Models" at bounding box center [565, 335] width 181 height 26
click at [789, 341] on button "button" at bounding box center [790, 335] width 16 height 14
click at [786, 247] on button "button" at bounding box center [785, 240] width 25 height 25
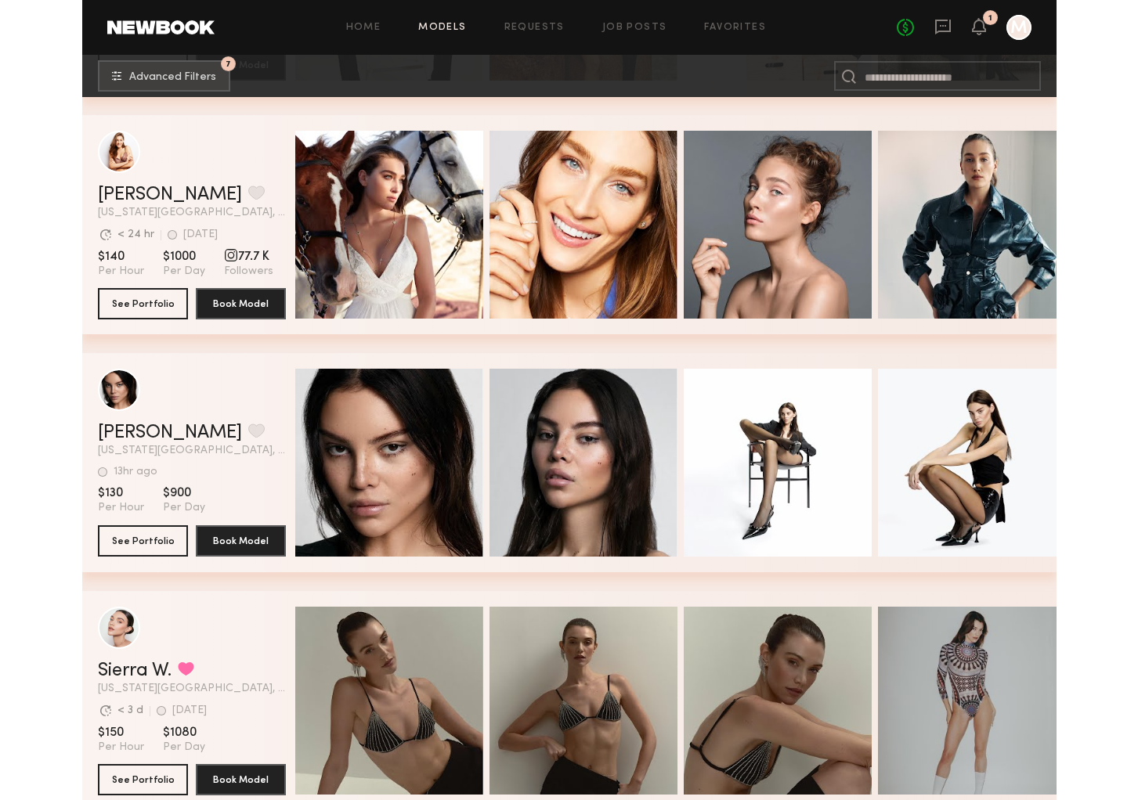
scroll to position [3112, 0]
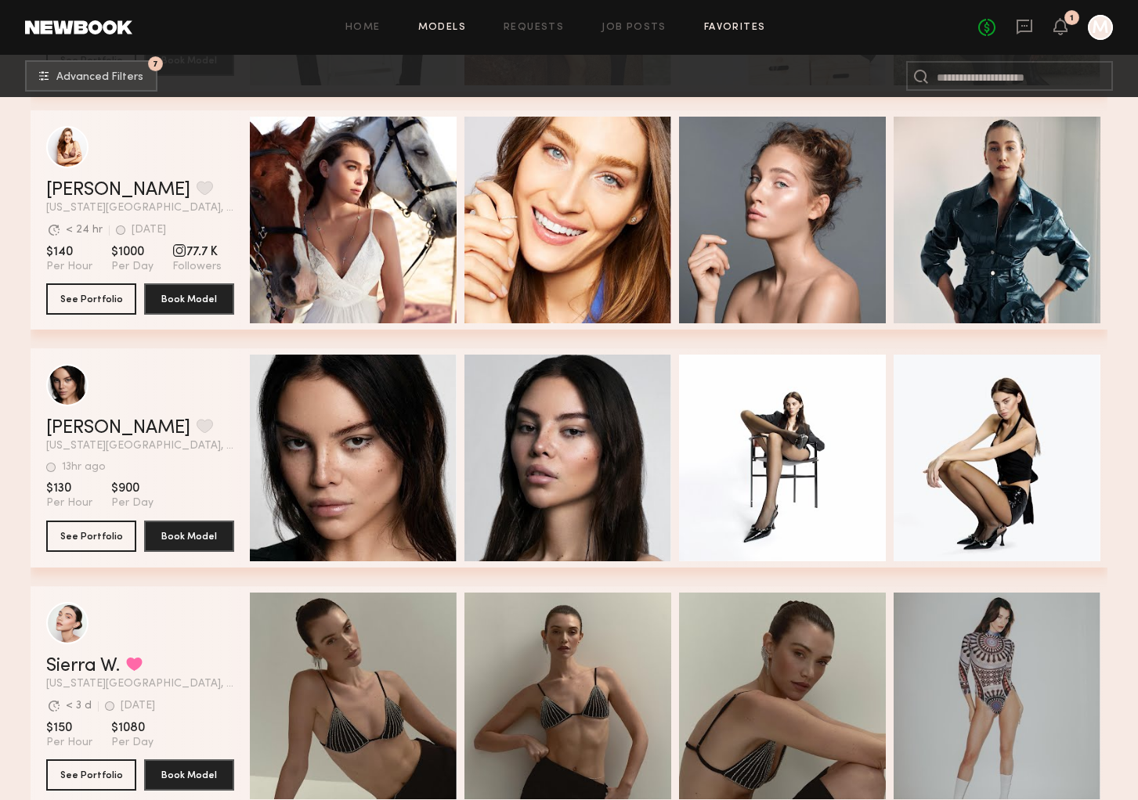
click at [739, 24] on link "Favorites" at bounding box center [735, 28] width 62 height 10
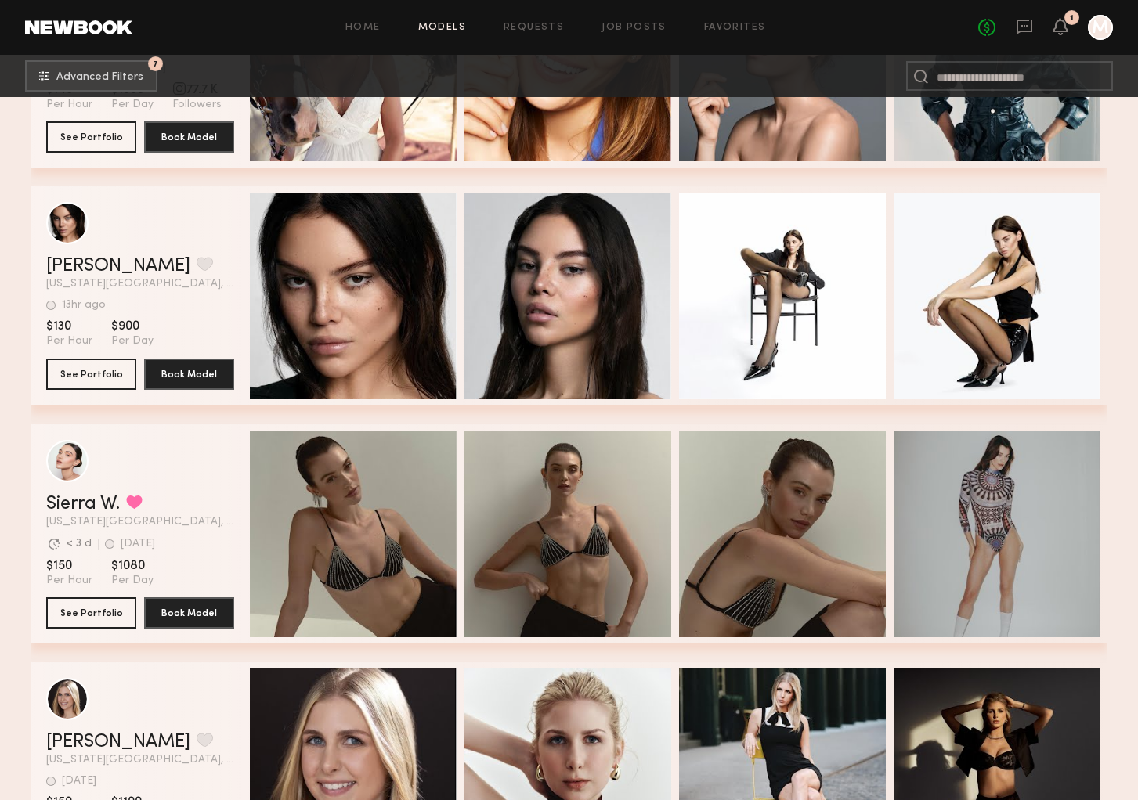
scroll to position [3276, 0]
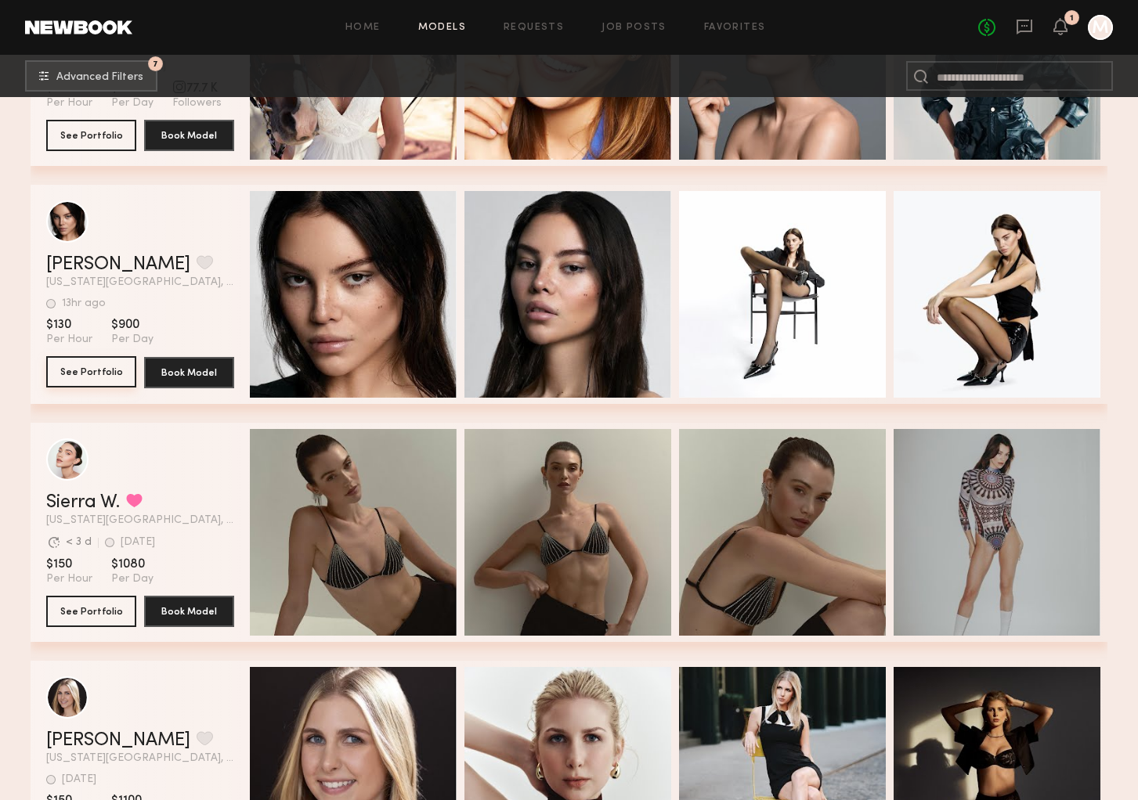
click at [90, 367] on button "See Portfolio" at bounding box center [91, 371] width 90 height 31
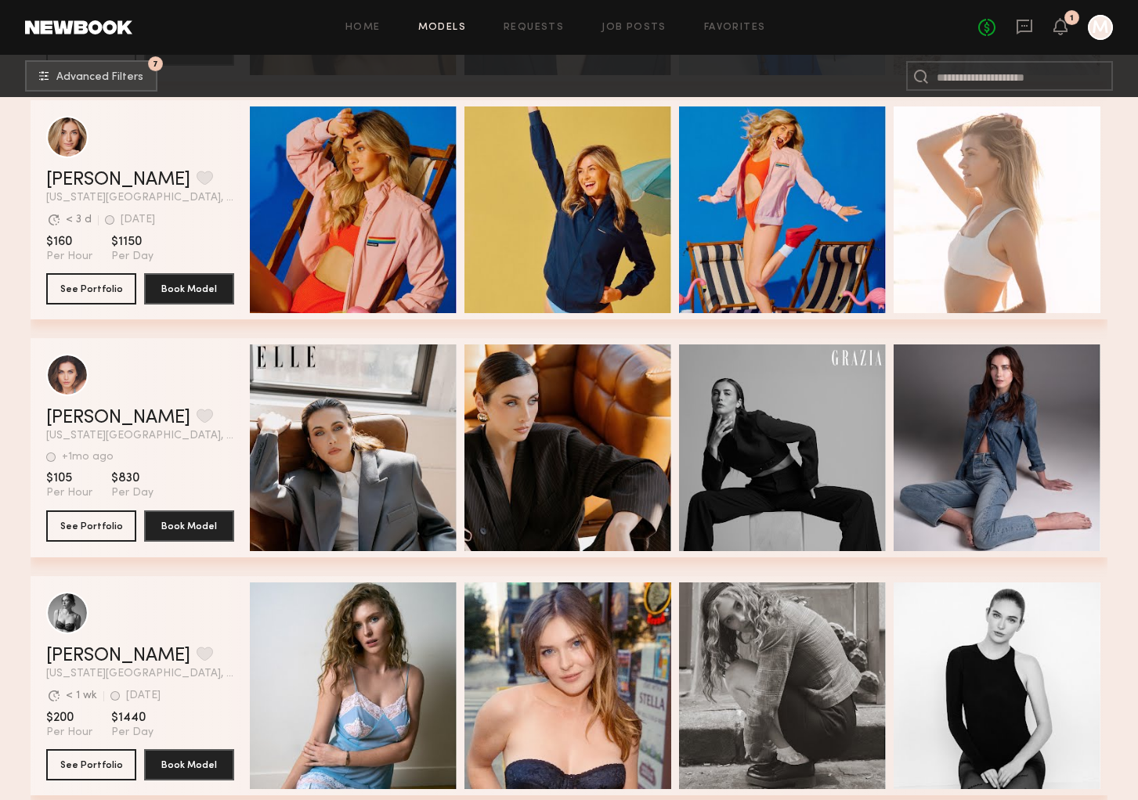
scroll to position [5028, 0]
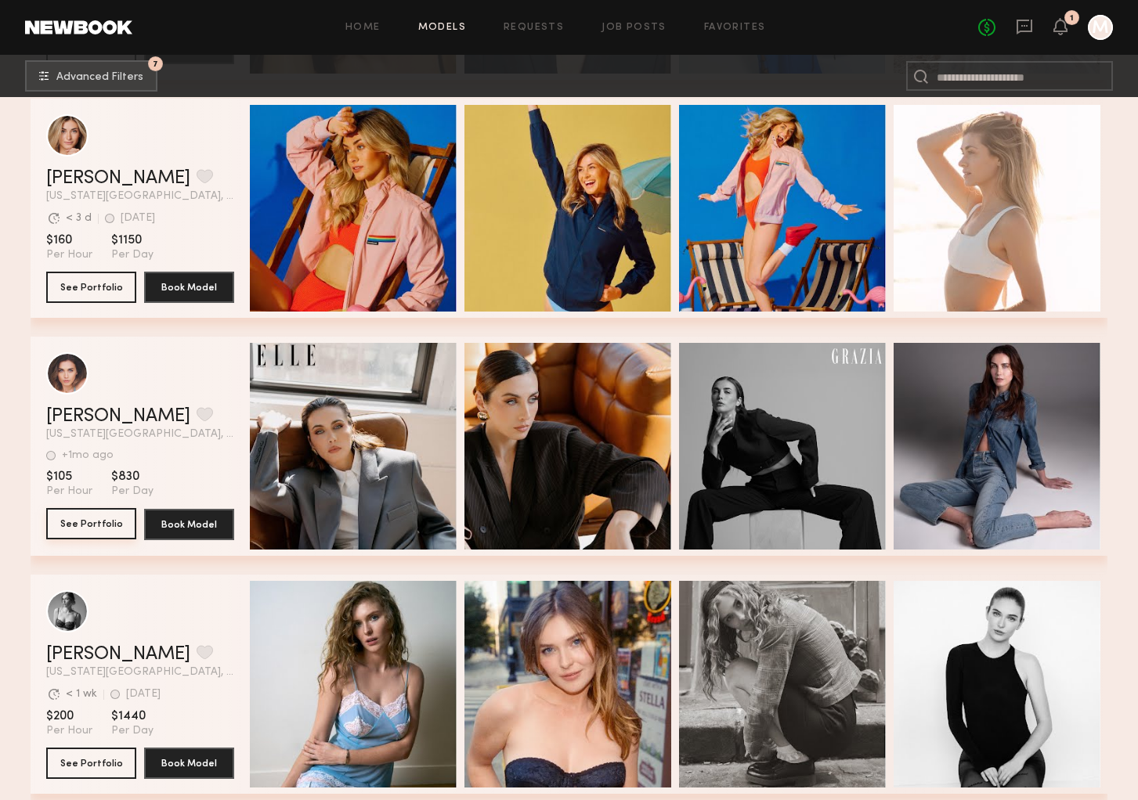
click at [91, 520] on button "See Portfolio" at bounding box center [91, 523] width 90 height 31
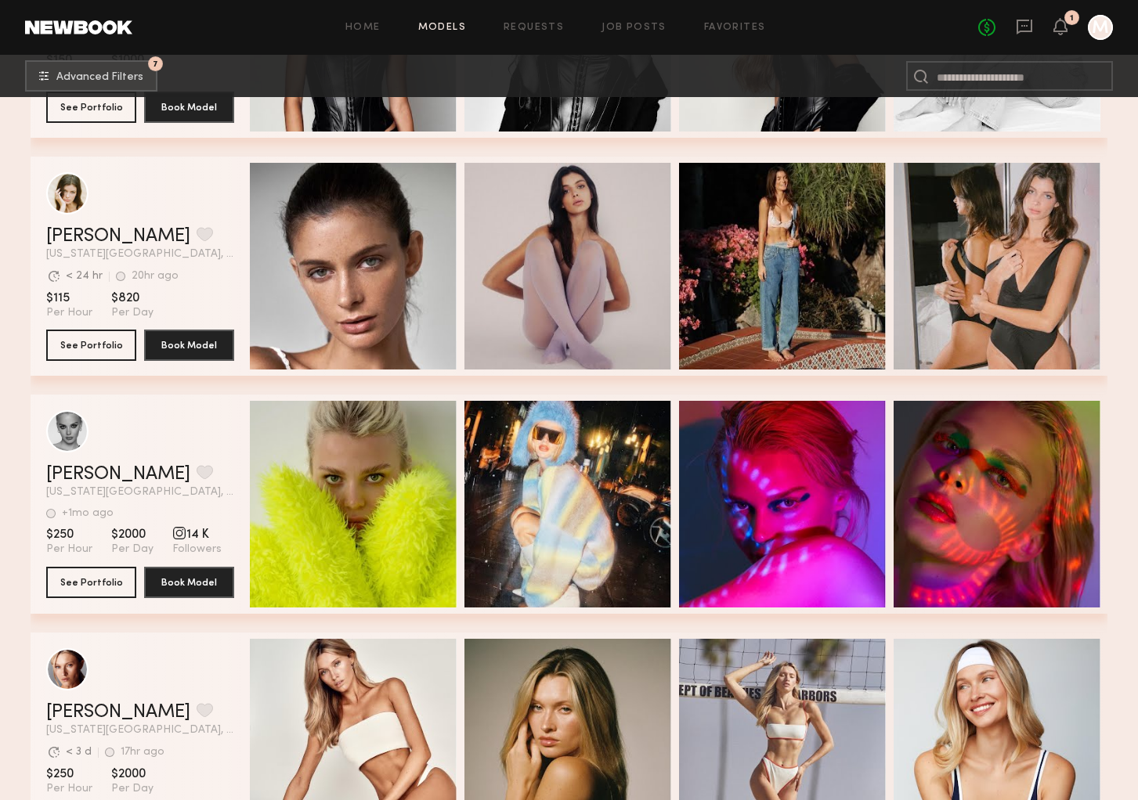
scroll to position [7359, 0]
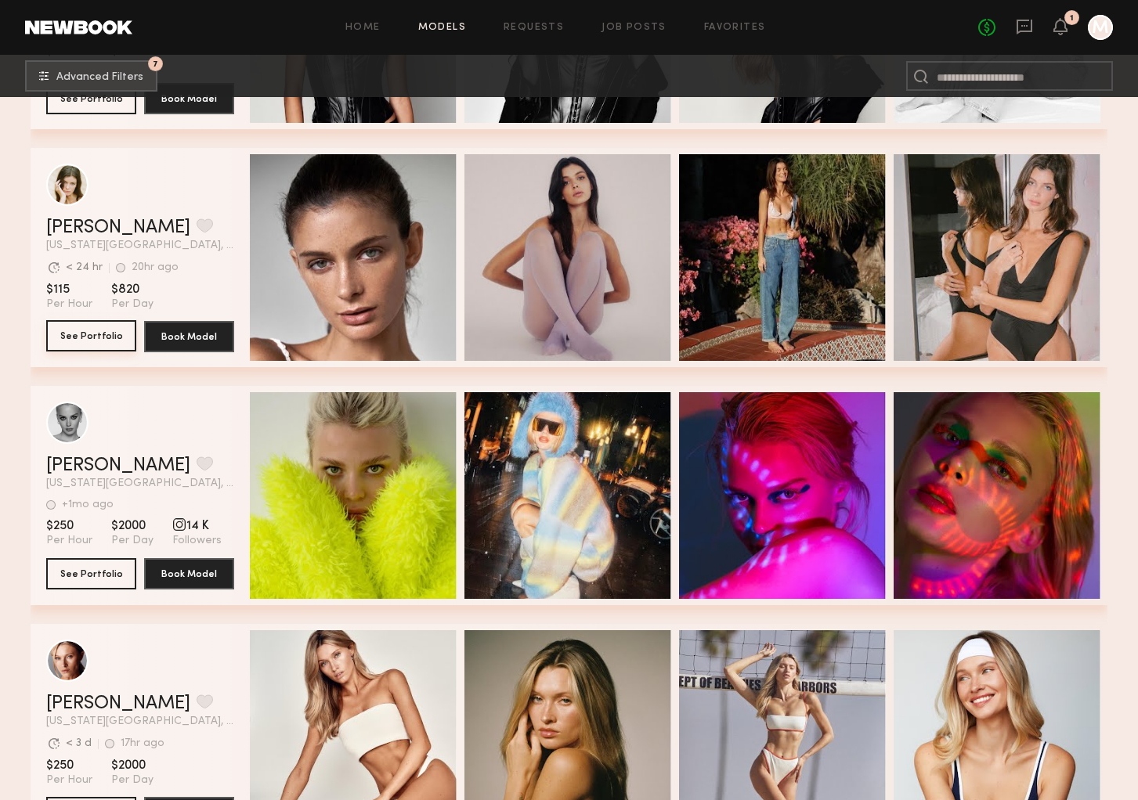
click at [92, 335] on button "See Portfolio" at bounding box center [91, 335] width 90 height 31
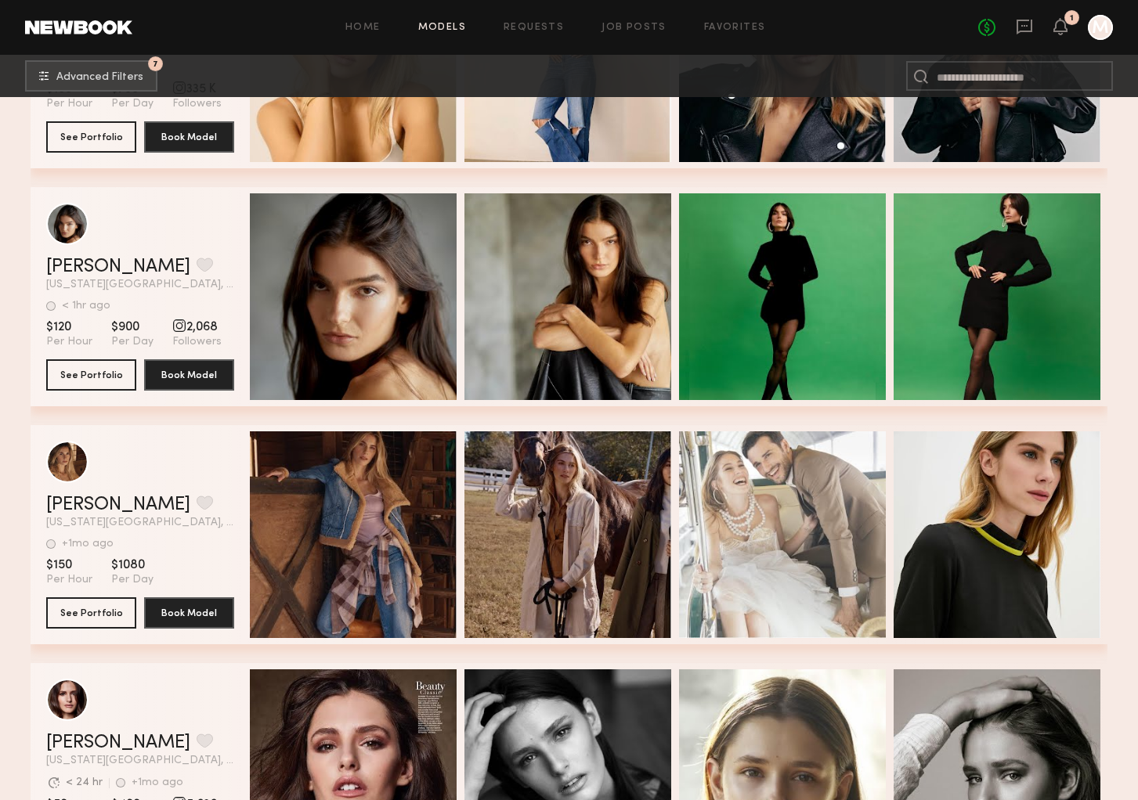
scroll to position [8987, 0]
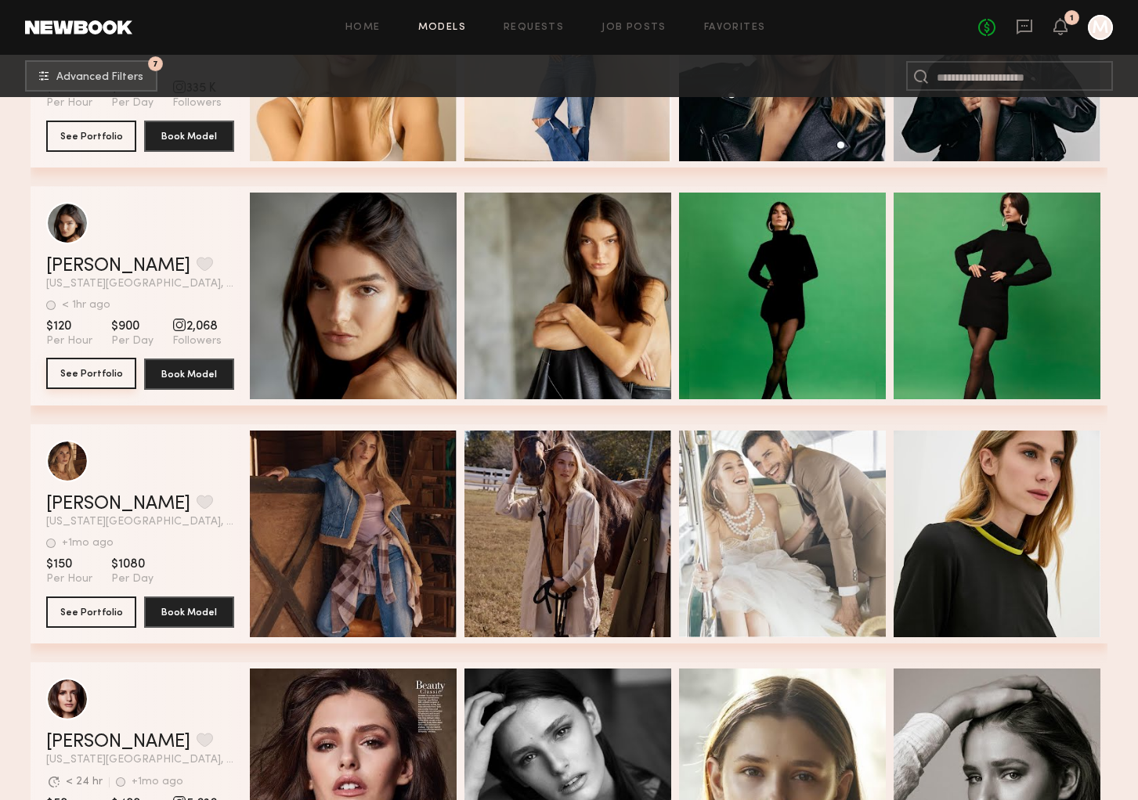
click at [103, 374] on button "See Portfolio" at bounding box center [91, 373] width 90 height 31
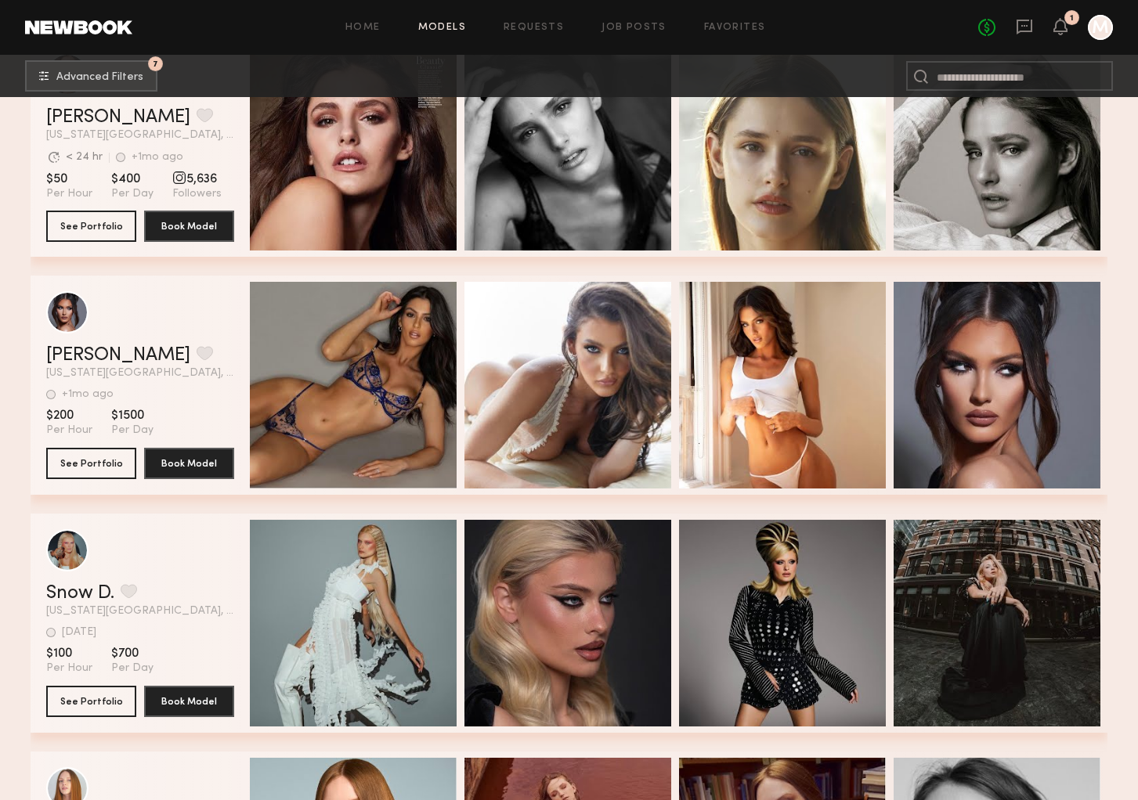
scroll to position [9622, 0]
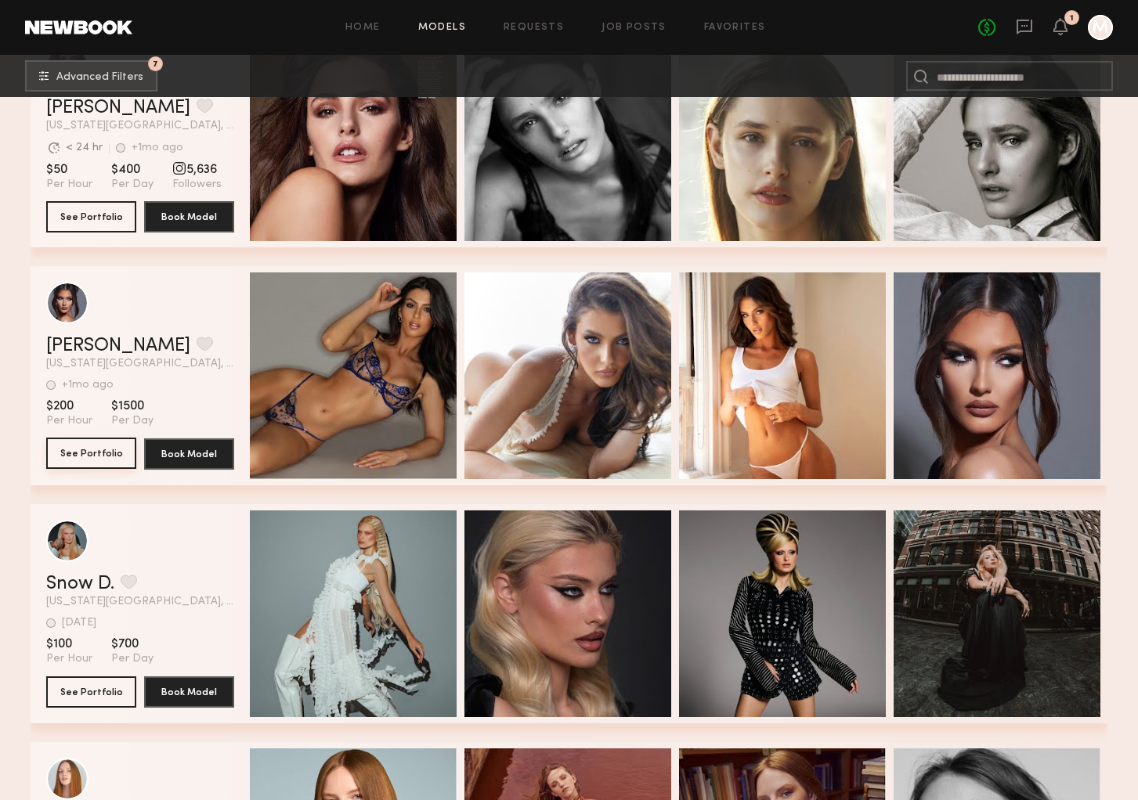
click at [96, 455] on button "See Portfolio" at bounding box center [91, 453] width 90 height 31
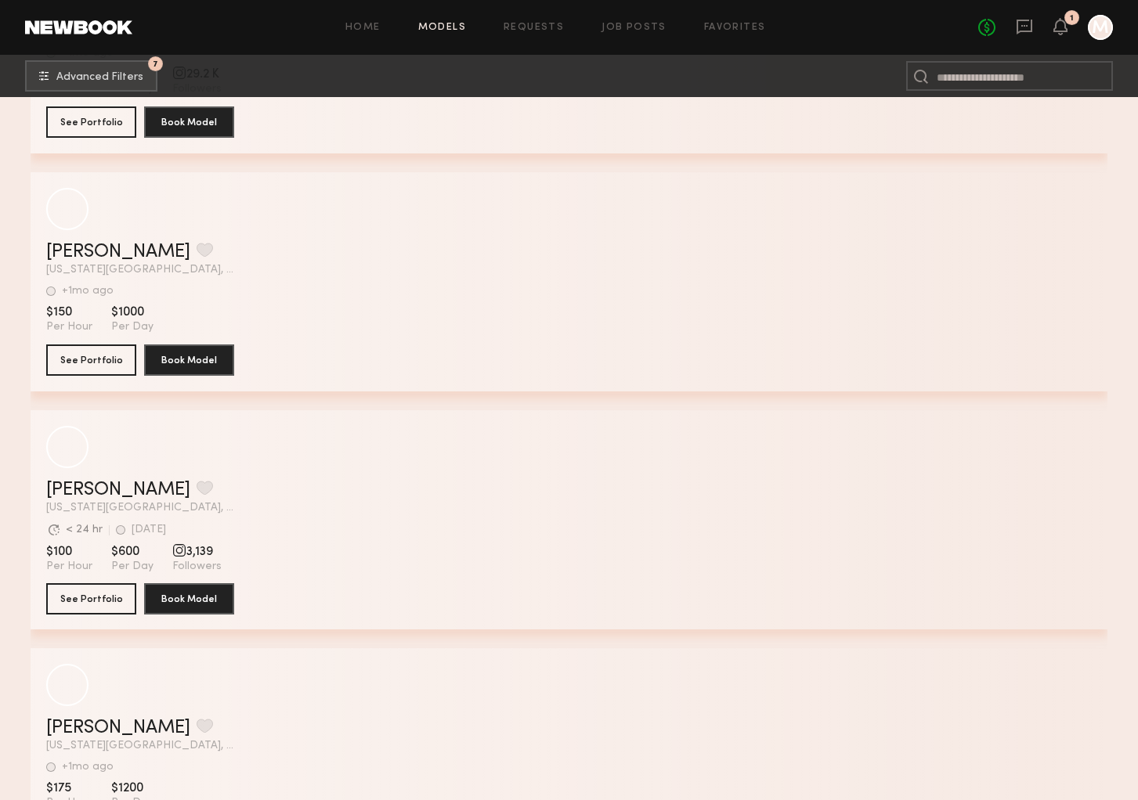
scroll to position [14481, 0]
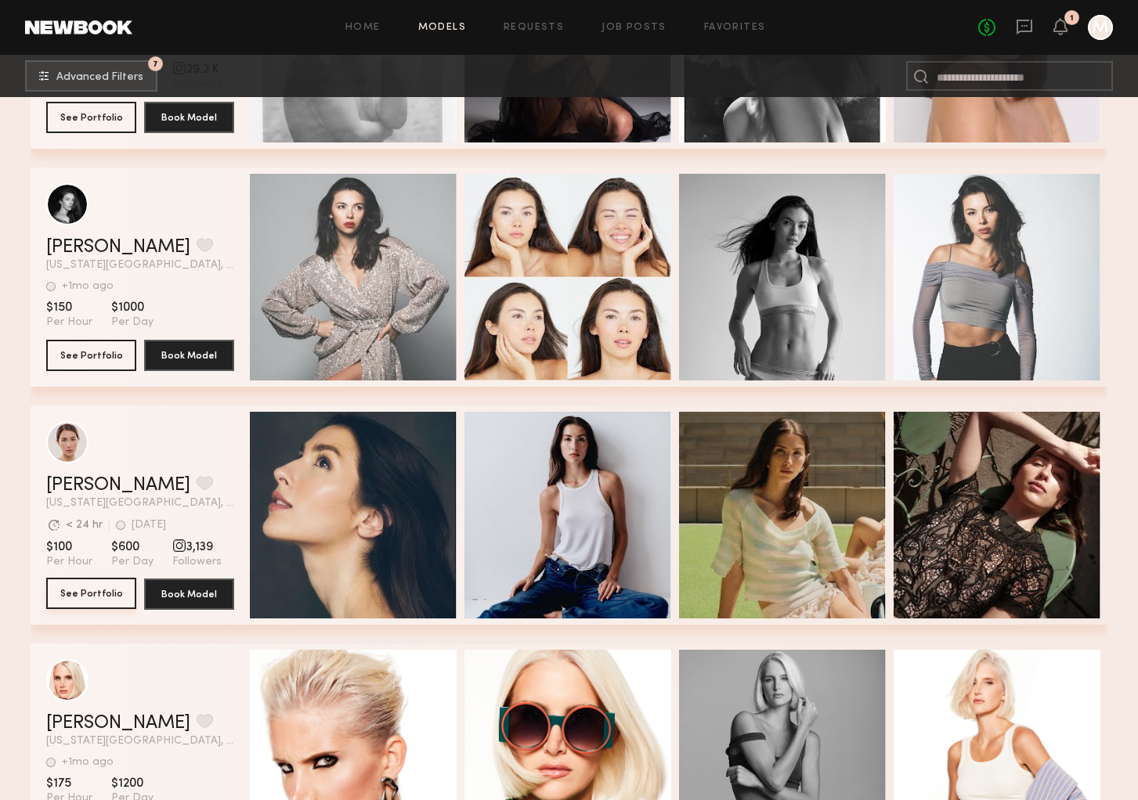
click at [93, 592] on button "See Portfolio" at bounding box center [91, 593] width 90 height 31
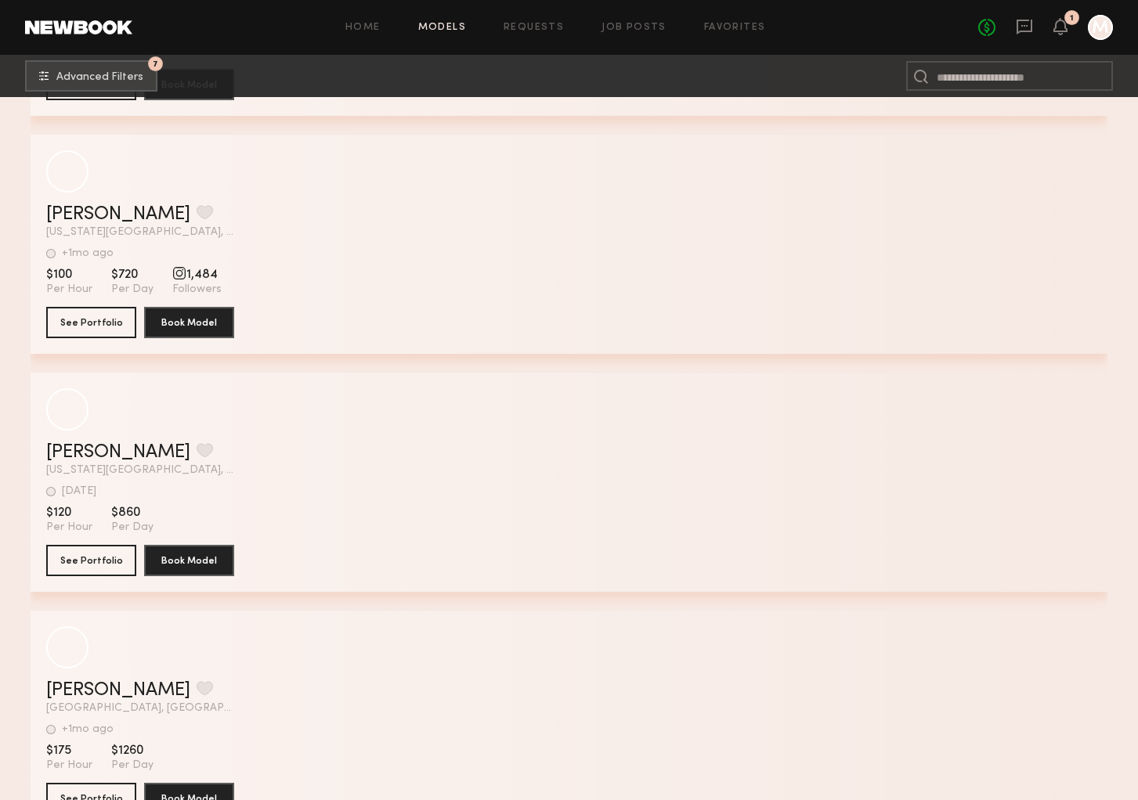
scroll to position [22134, 0]
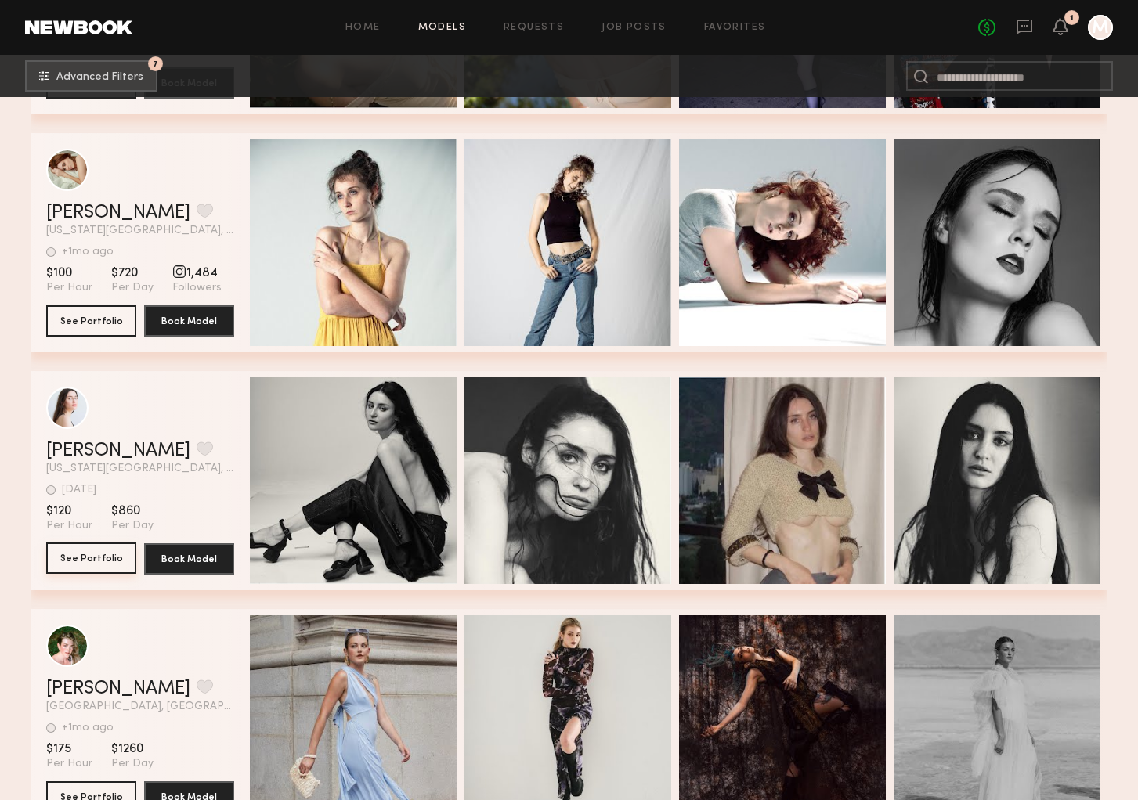
click at [86, 557] on button "See Portfolio" at bounding box center [91, 558] width 90 height 31
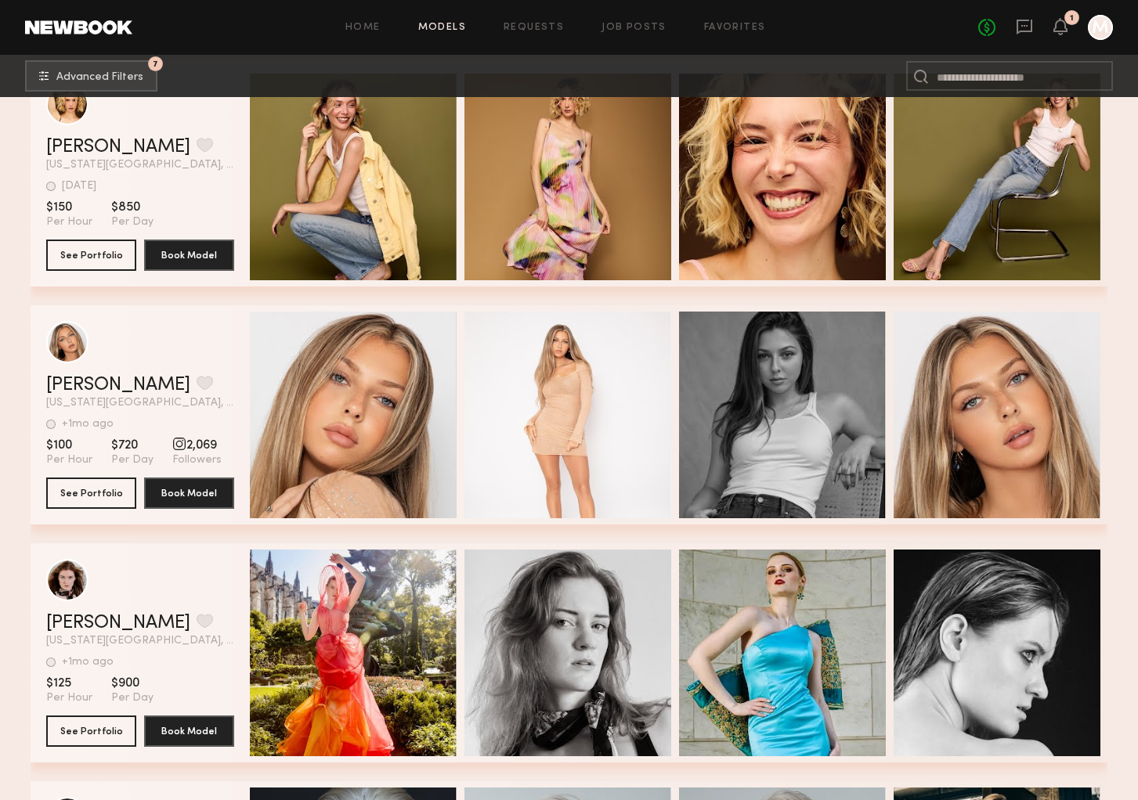
scroll to position [30057, 0]
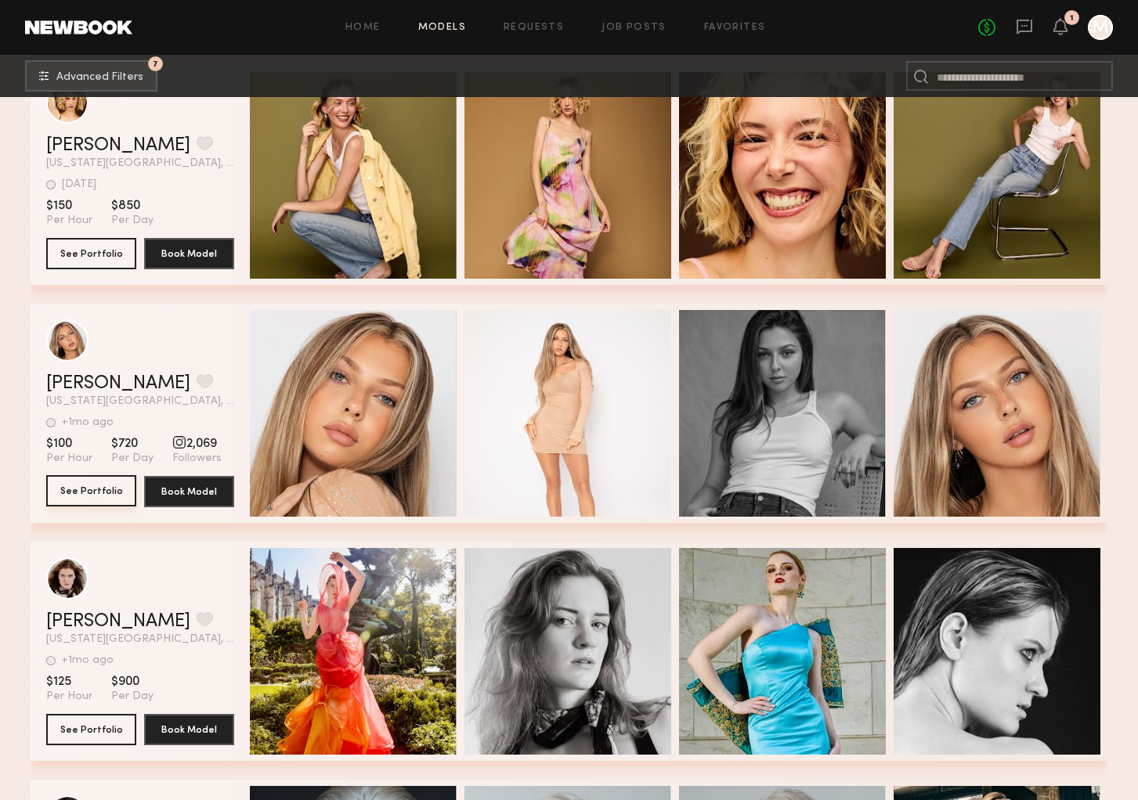
click at [88, 486] on button "See Portfolio" at bounding box center [91, 490] width 90 height 31
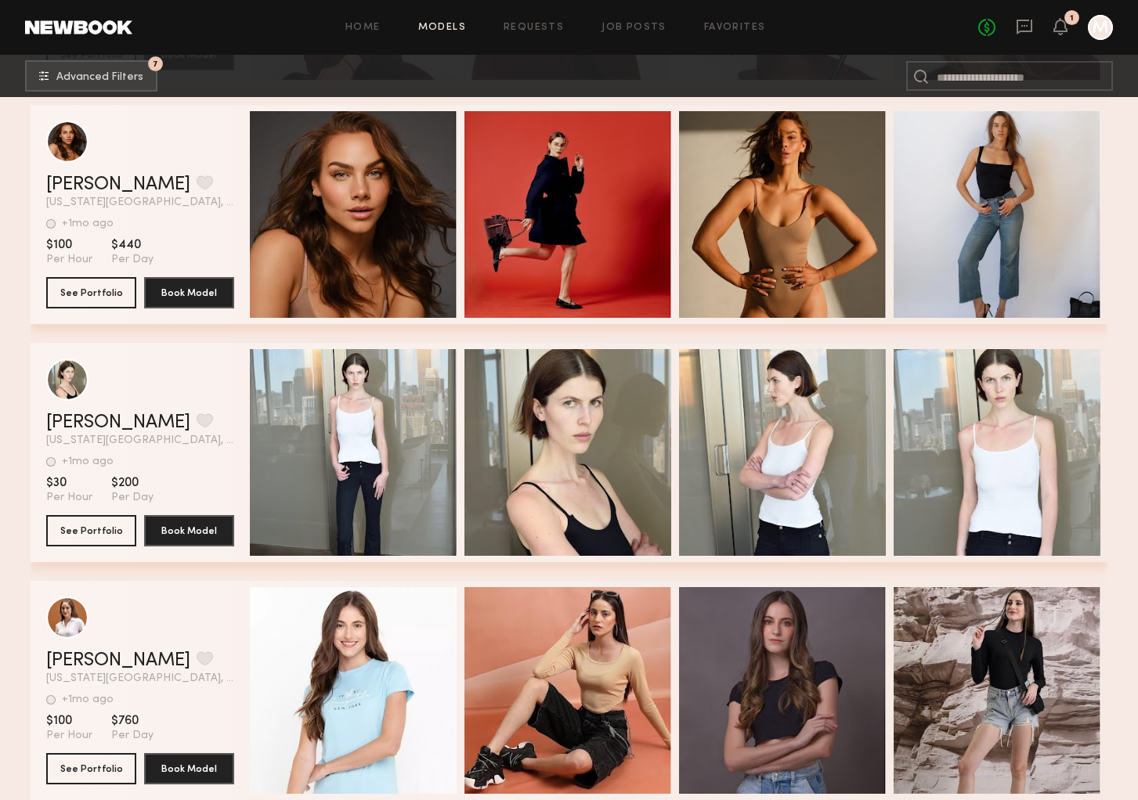
scroll to position [26144, 0]
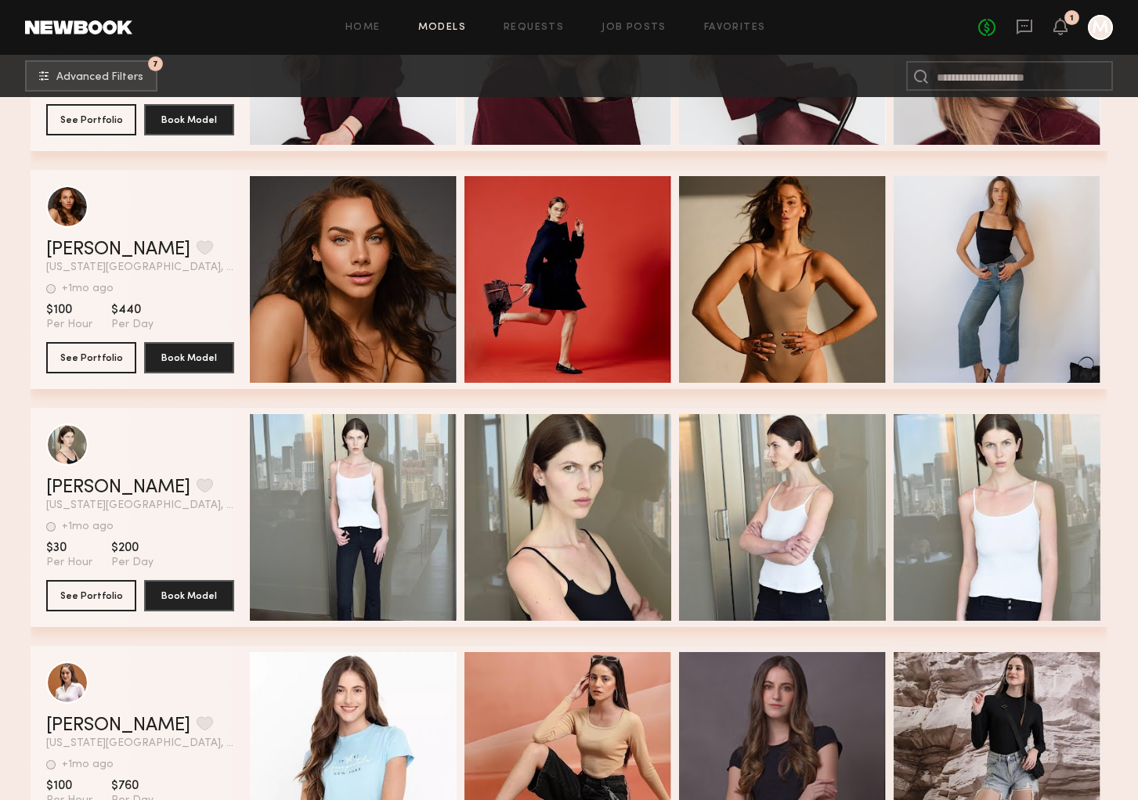
click at [1103, 14] on header "Home Models Requests Job Posts Favorites Sign Out No fees up to $5,000 1 M" at bounding box center [569, 27] width 1138 height 55
click at [1102, 23] on div at bounding box center [1100, 27] width 25 height 25
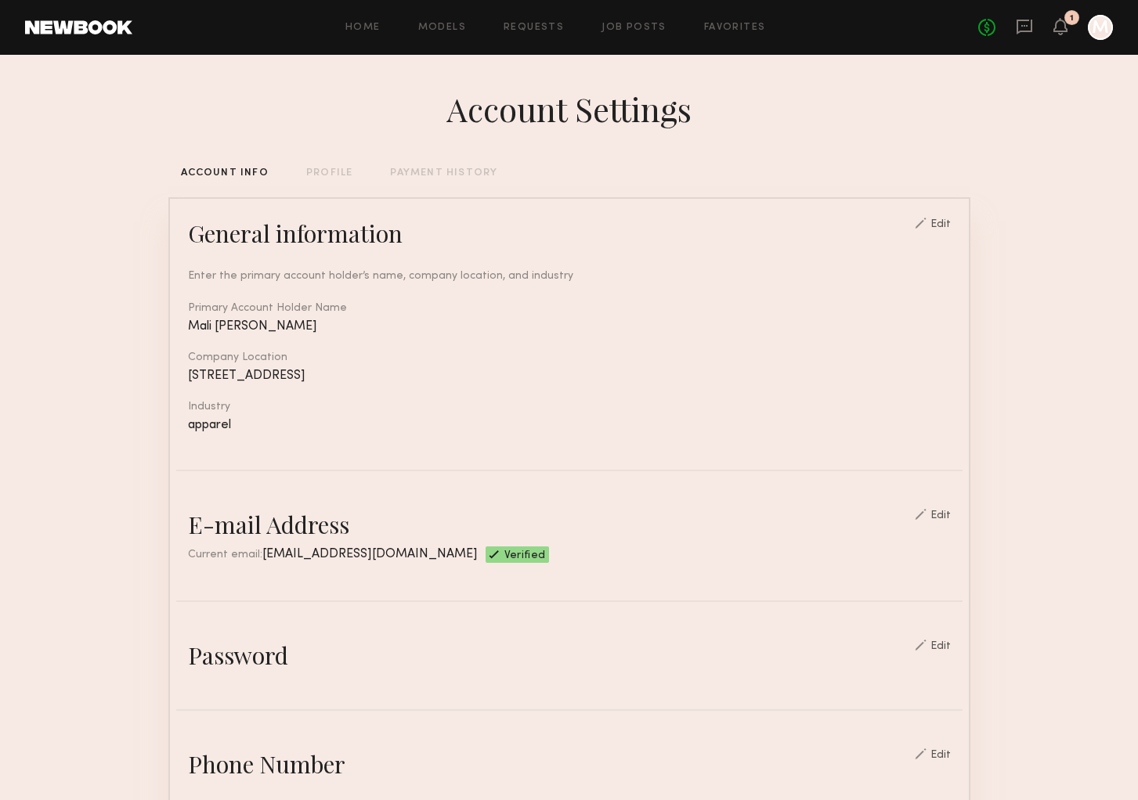
click at [428, 170] on div "PAYMENT HISTORY" at bounding box center [443, 173] width 107 height 10
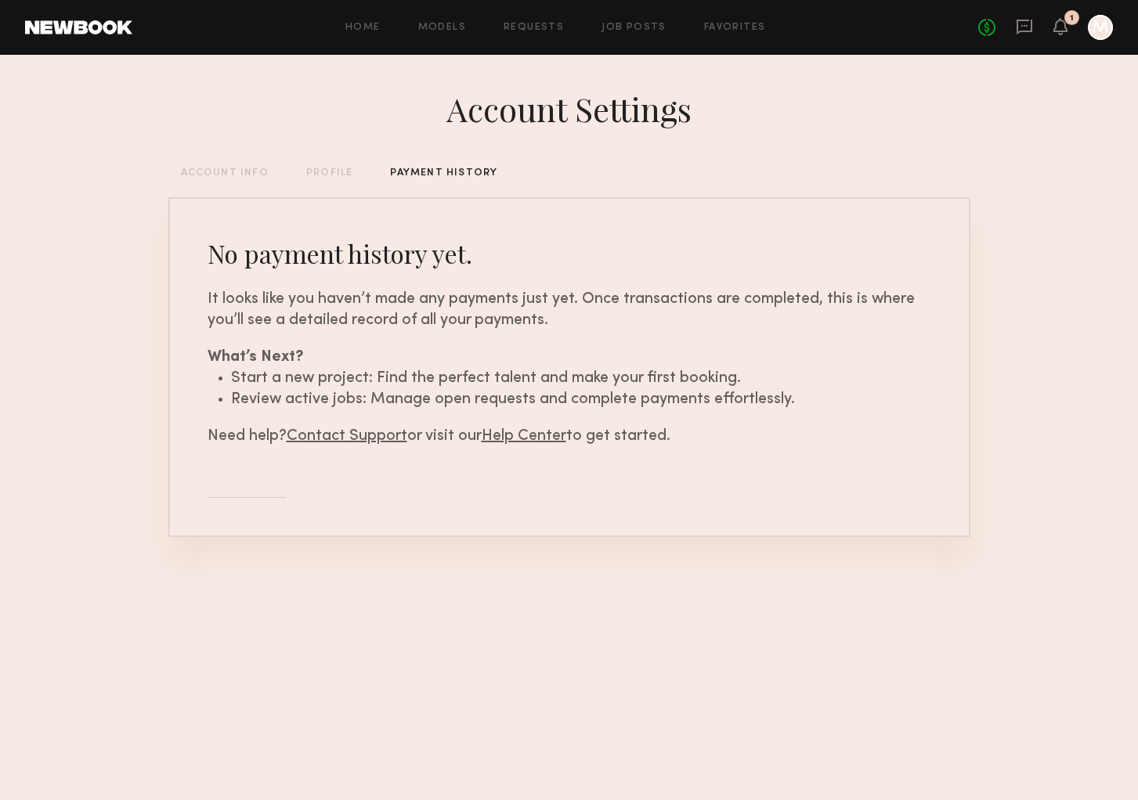
click at [331, 169] on div "PROFILE" at bounding box center [329, 173] width 46 height 10
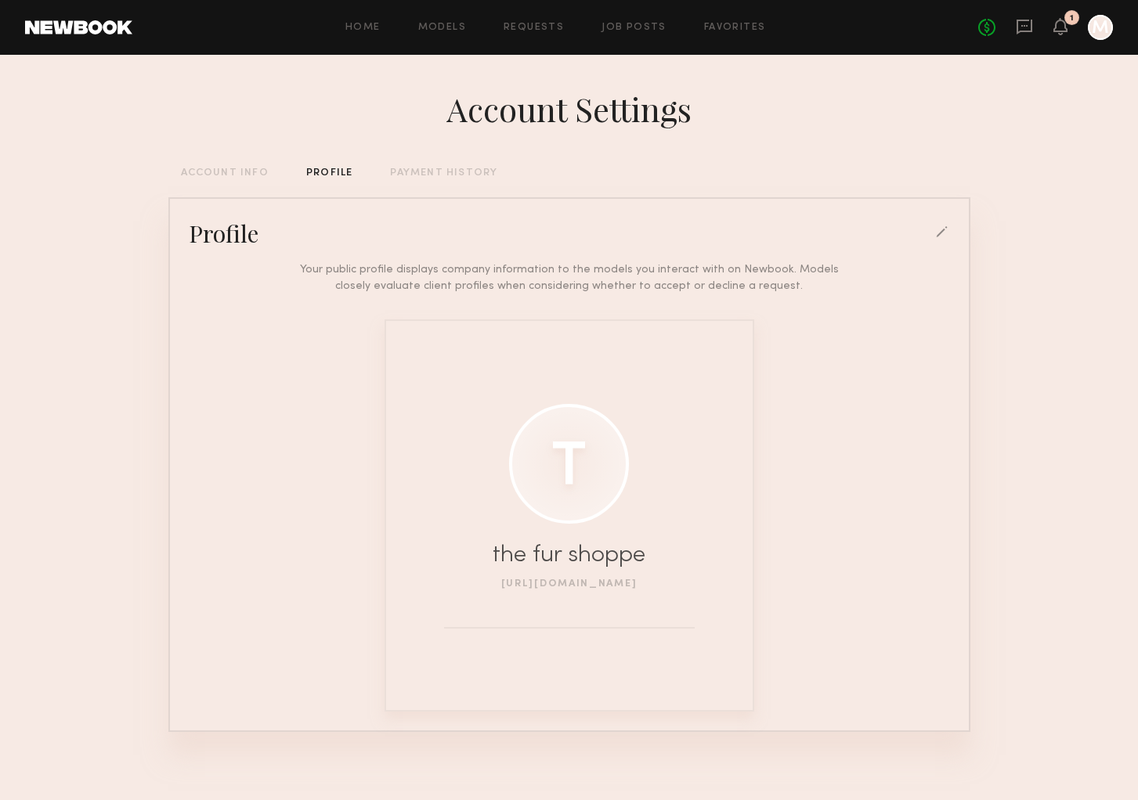
click at [576, 584] on link "[URL][DOMAIN_NAME]" at bounding box center [569, 583] width 136 height 9
click at [939, 231] on div at bounding box center [943, 233] width 14 height 14
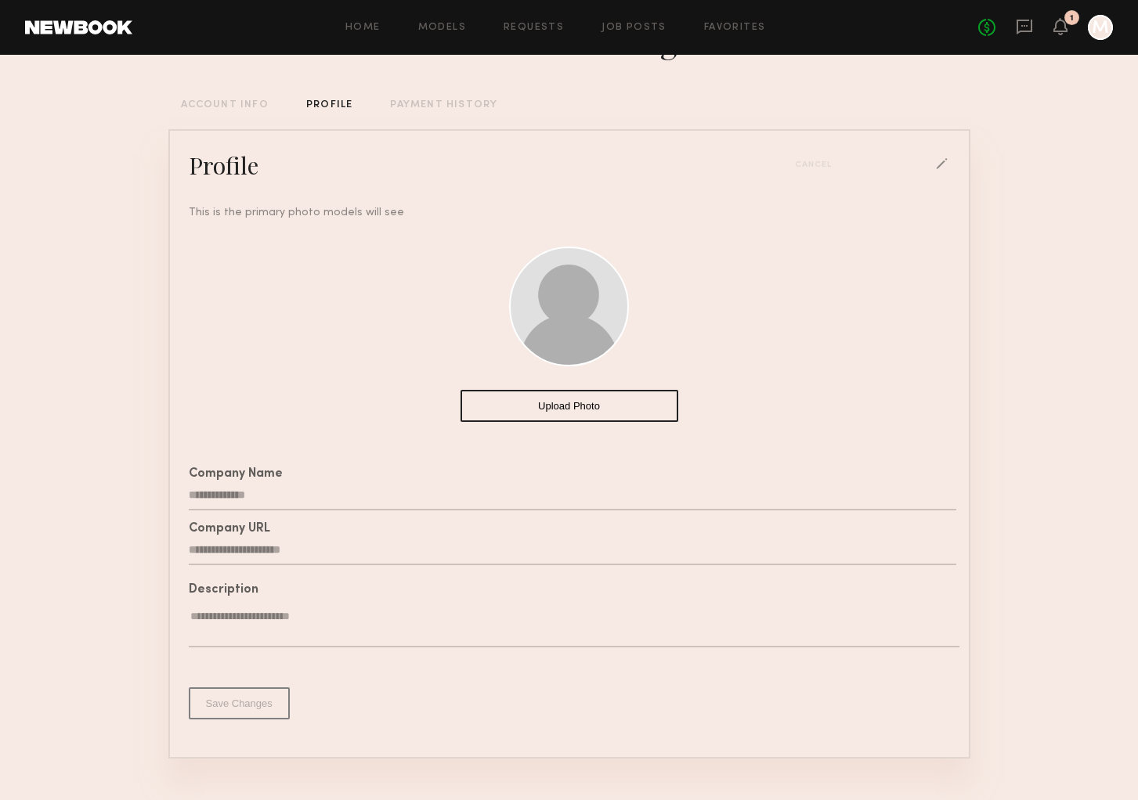
scroll to position [88, 0]
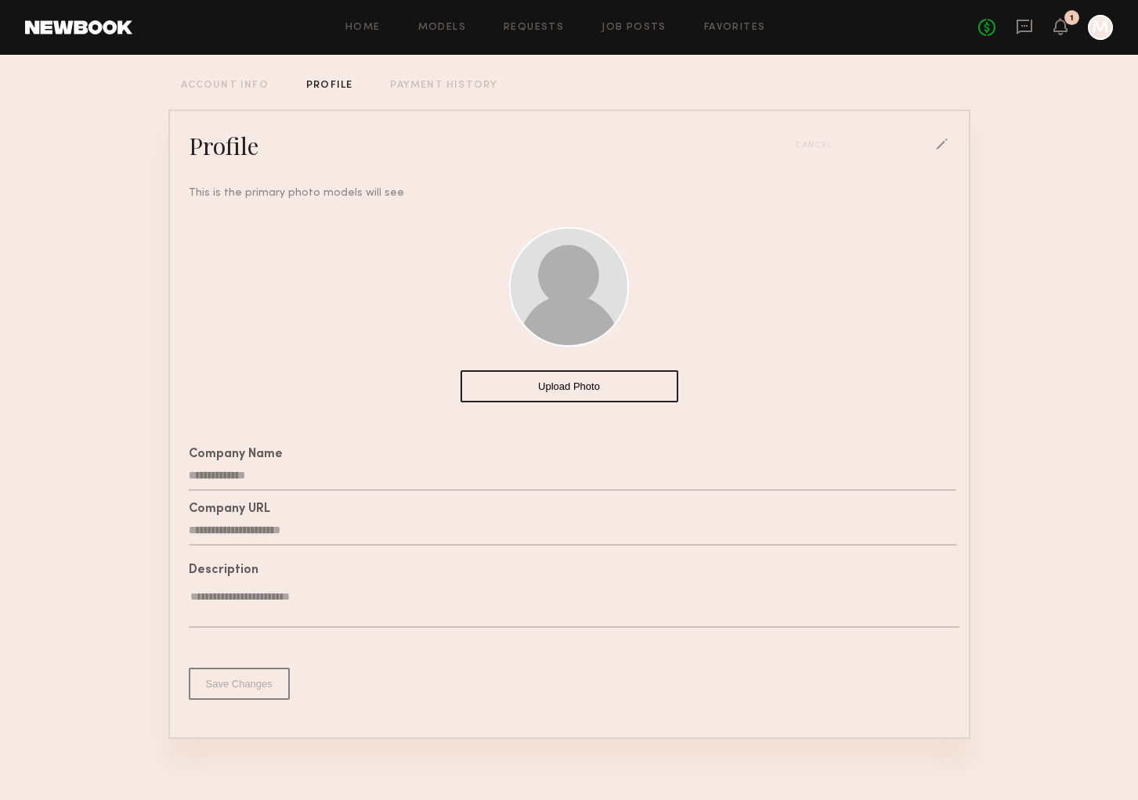
click at [338, 532] on input "**********" at bounding box center [572, 531] width 767 height 30
paste input "**********"
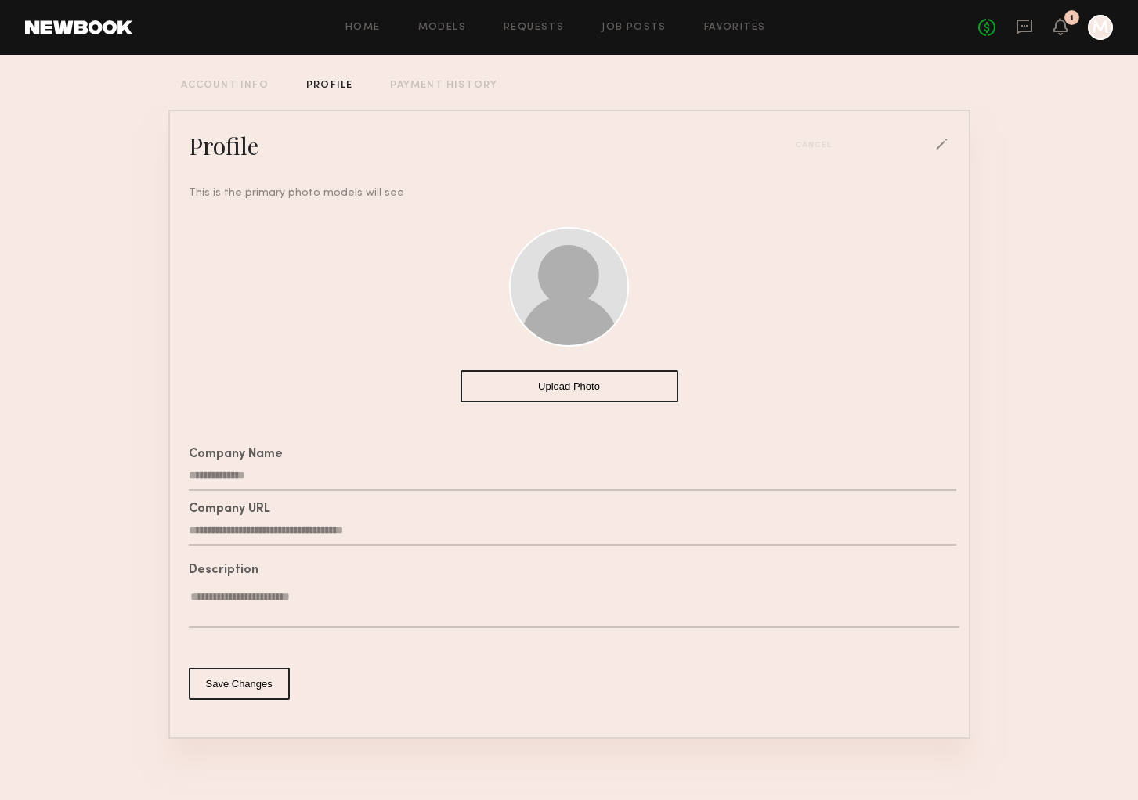
type input "**********"
click at [255, 686] on button "Save Changes" at bounding box center [239, 684] width 101 height 32
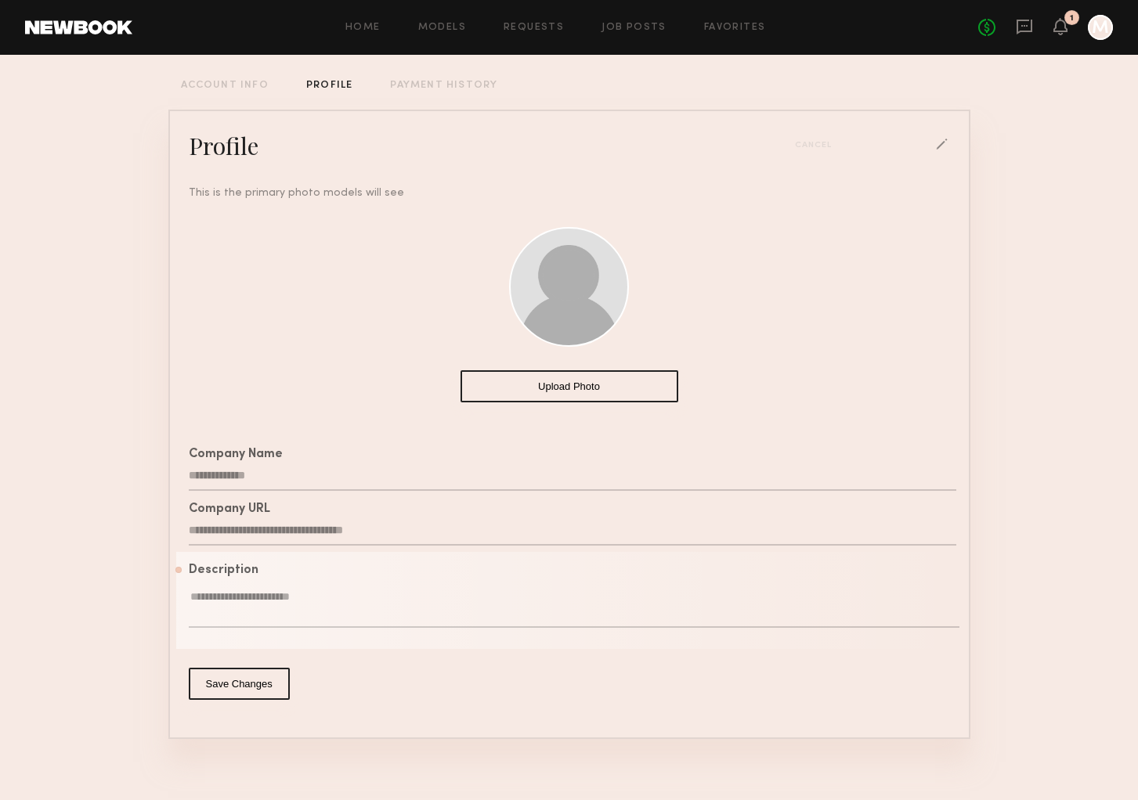
click at [247, 614] on textarea at bounding box center [574, 609] width 771 height 38
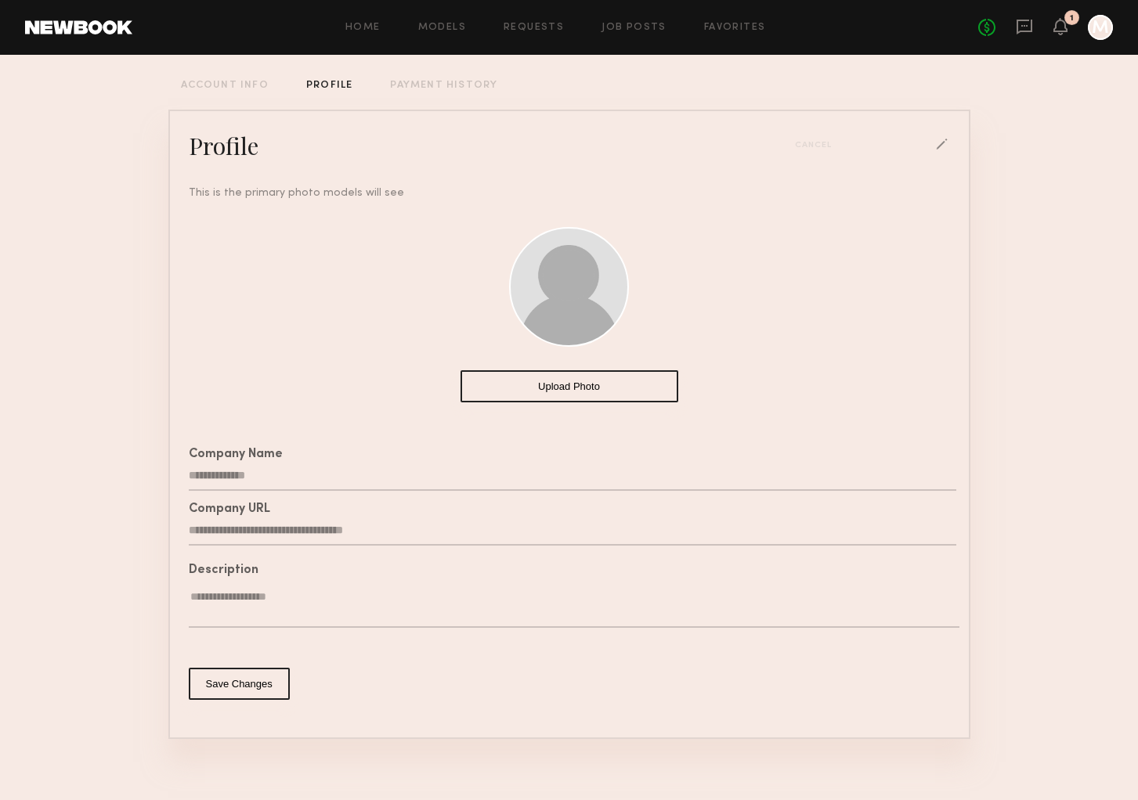
type textarea "**********"
click at [247, 691] on button "Save Changes" at bounding box center [239, 684] width 101 height 32
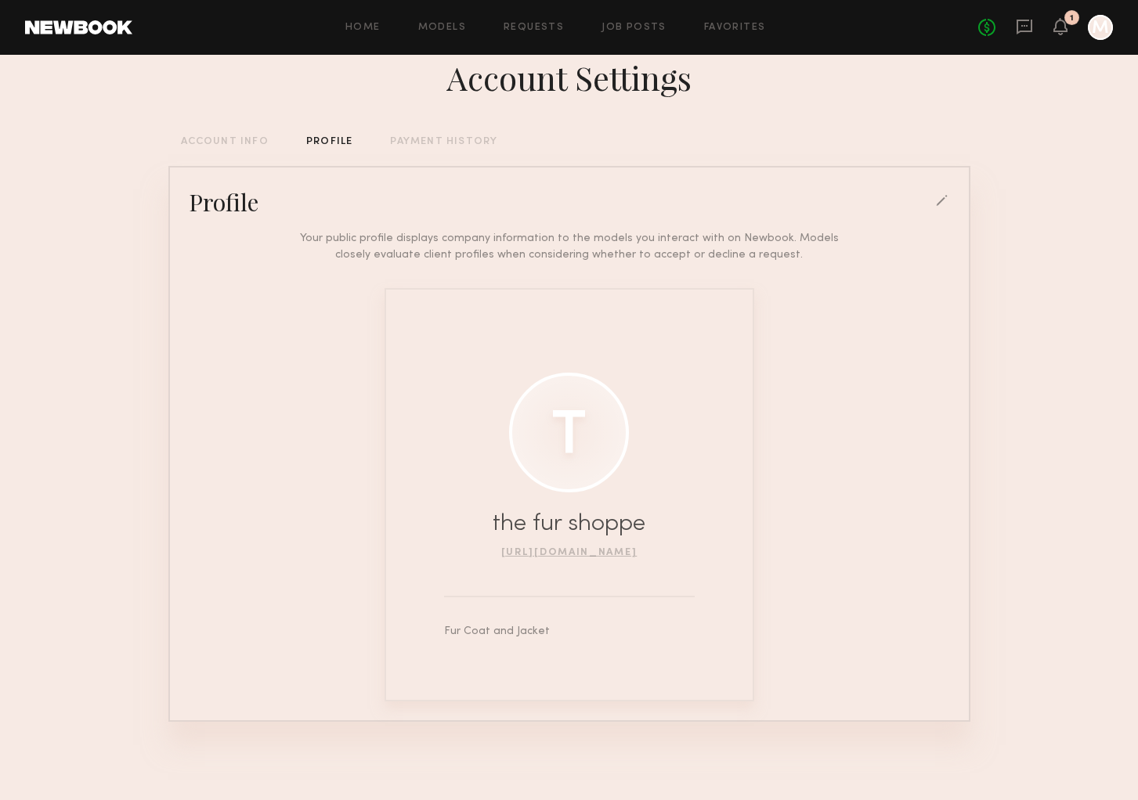
scroll to position [31, 0]
click at [1062, 33] on icon at bounding box center [1060, 34] width 5 height 2
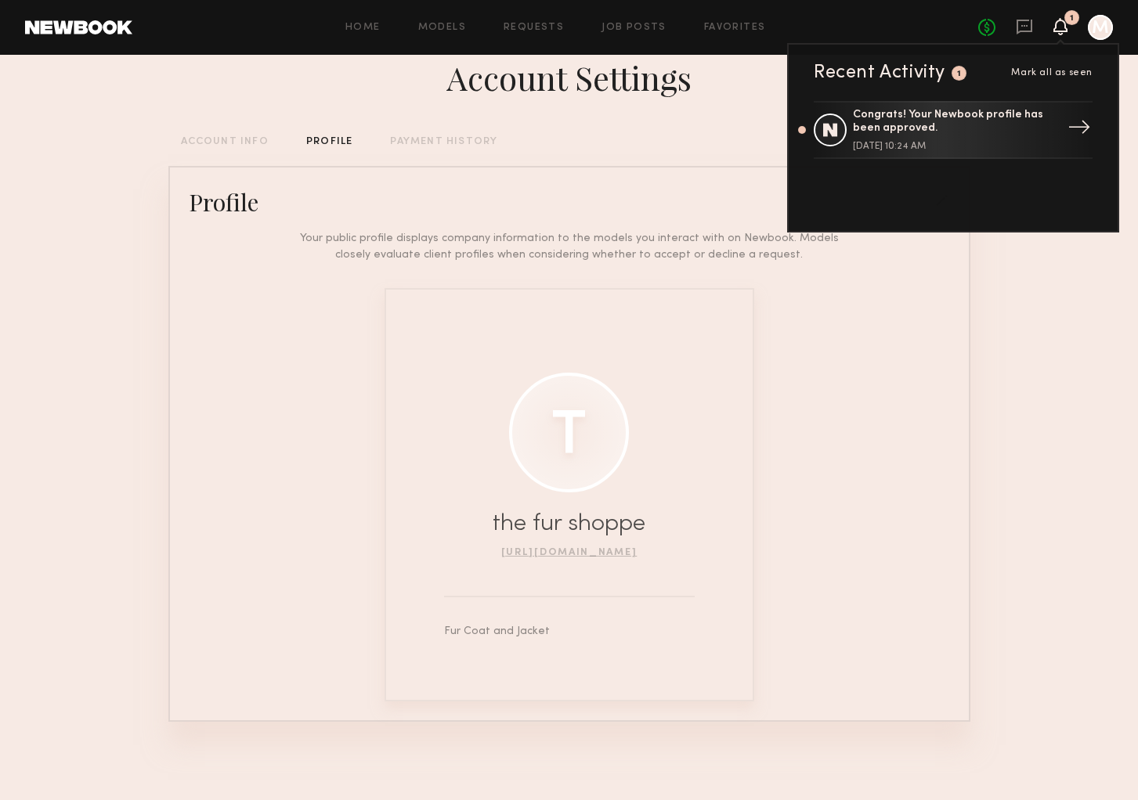
click at [1028, 123] on div "Congrats! Your Newbook profile has been approved." at bounding box center [955, 122] width 204 height 27
